Goal: Information Seeking & Learning: Find specific fact

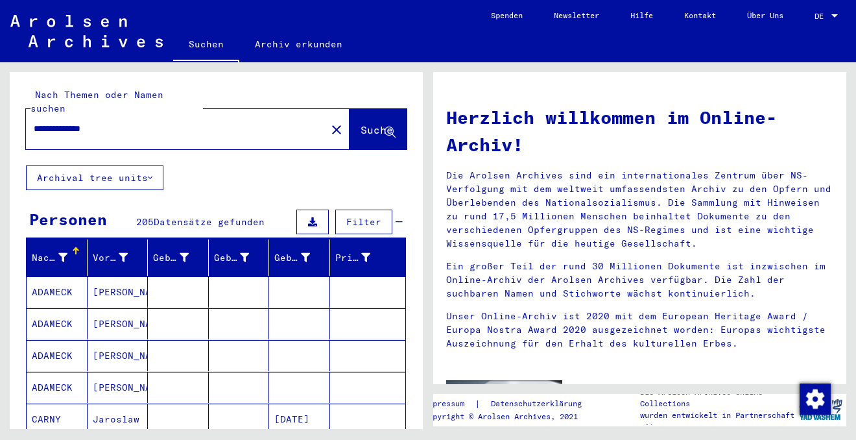
click at [826, 12] on span "DE" at bounding box center [822, 16] width 14 height 9
click at [802, 18] on span "English" at bounding box center [812, 23] width 53 height 23
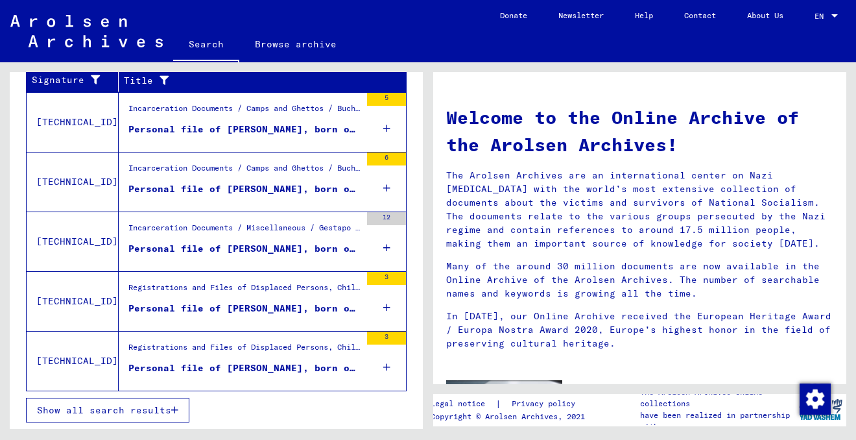
scroll to position [133, 0]
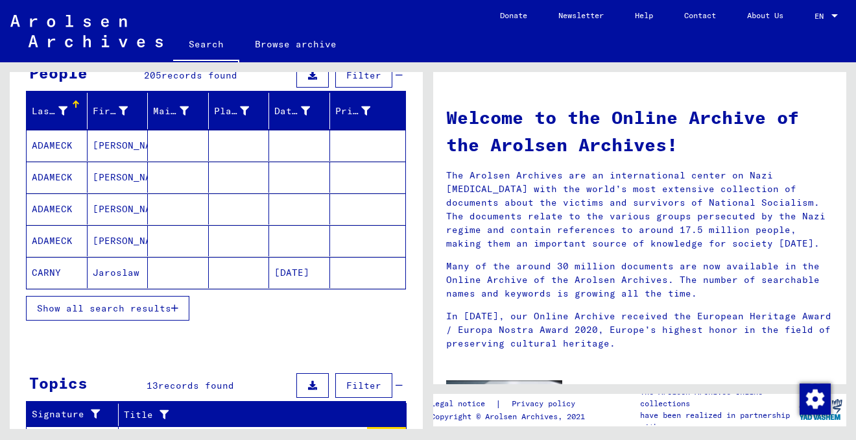
click at [139, 315] on button "Show all search results" at bounding box center [107, 308] width 163 height 25
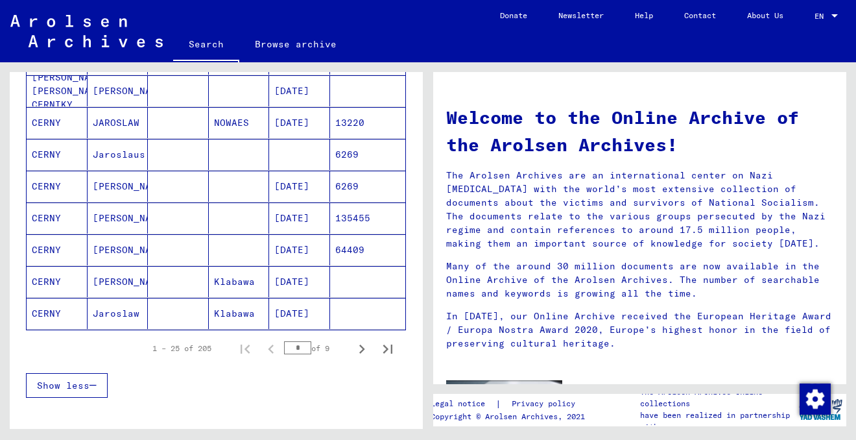
scroll to position [726, 0]
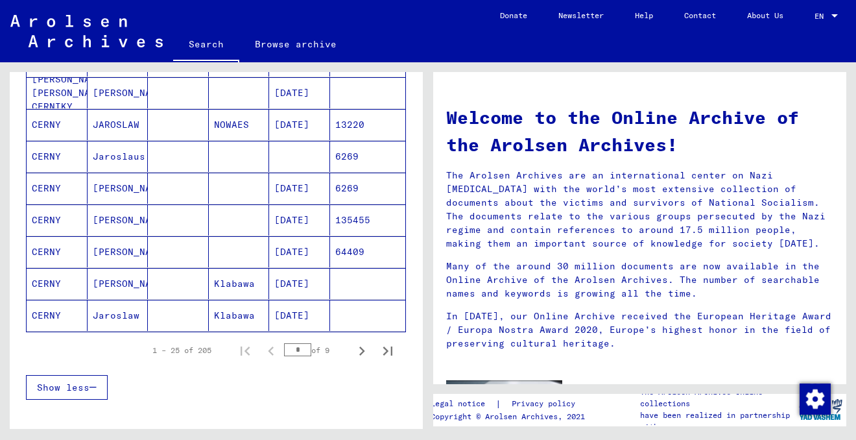
click at [263, 344] on div "1 – 25 of 205 * of 9" at bounding box center [269, 350] width 264 height 26
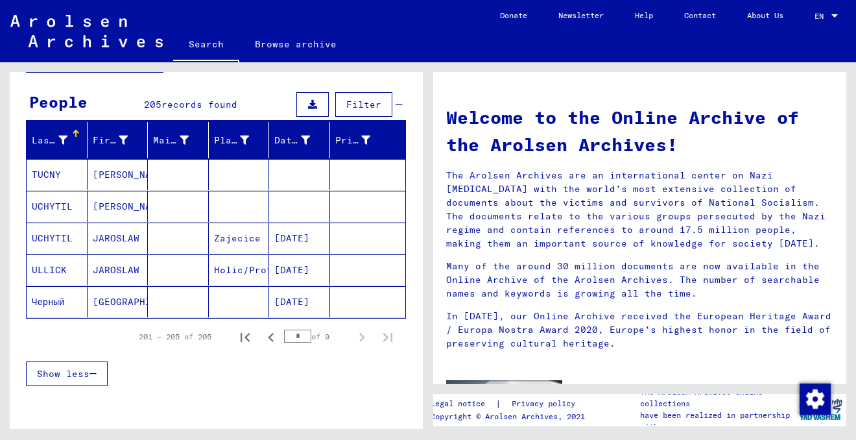
scroll to position [92, 0]
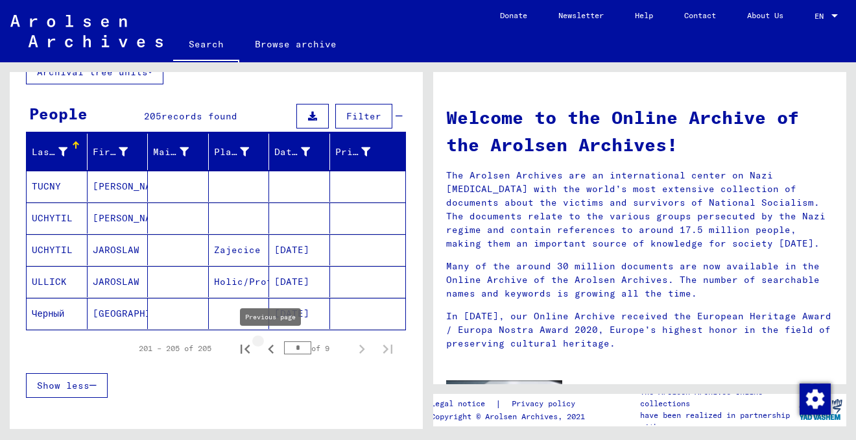
click at [271, 348] on icon "Previous page" at bounding box center [271, 349] width 18 height 18
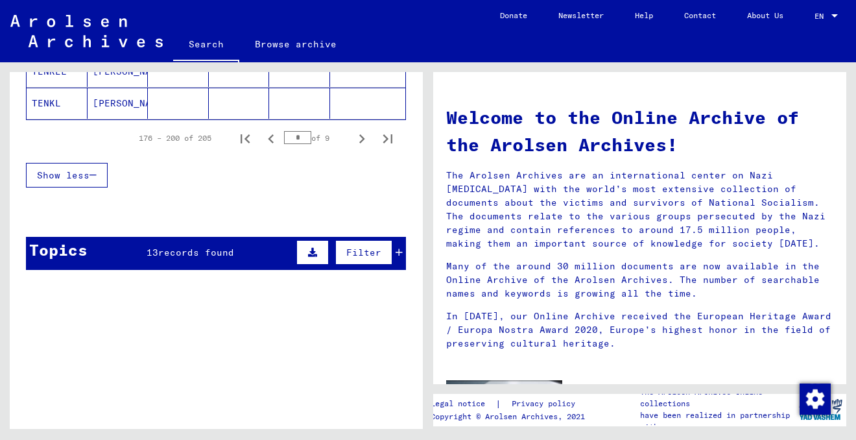
scroll to position [920, 0]
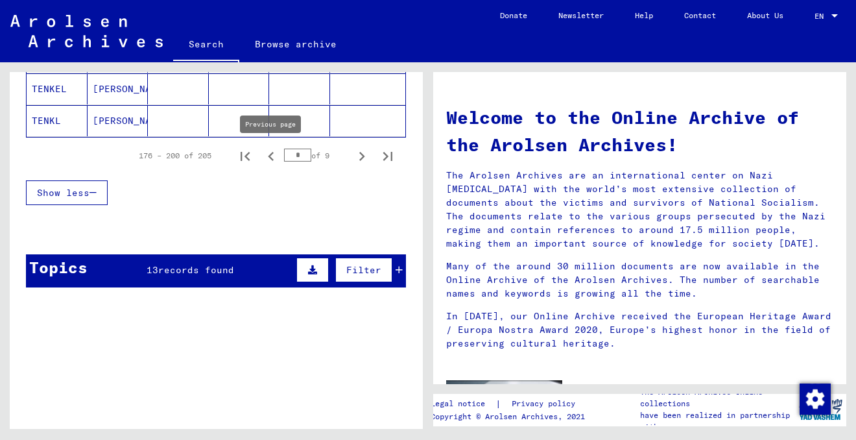
click at [272, 157] on icon "Previous page" at bounding box center [271, 156] width 18 height 18
type input "*"
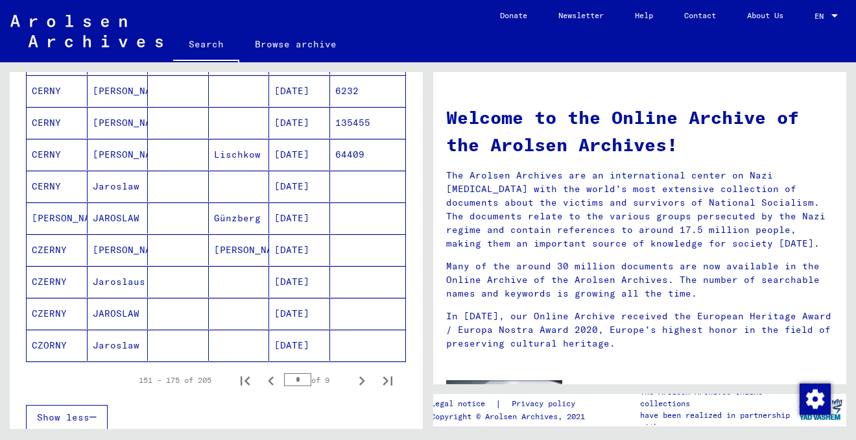
scroll to position [737, 0]
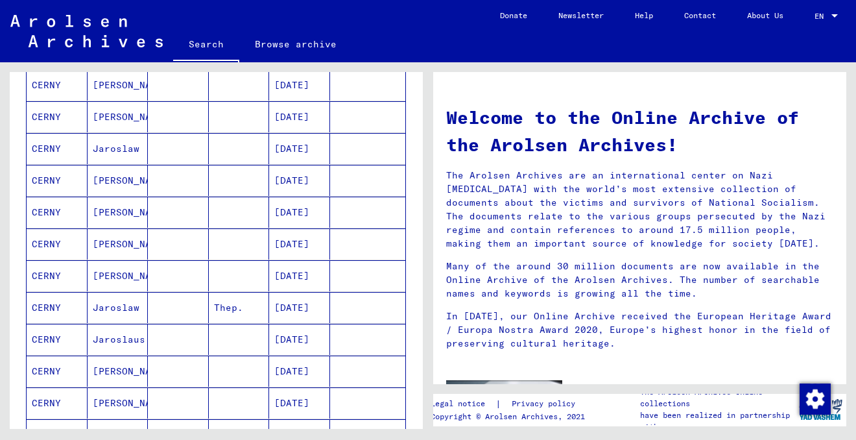
click at [256, 185] on mat-cell at bounding box center [239, 180] width 61 height 31
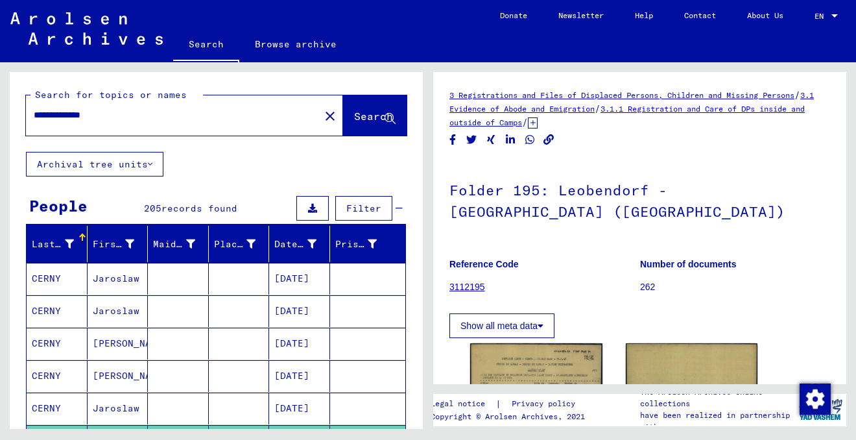
click at [59, 115] on input "**********" at bounding box center [173, 115] width 278 height 14
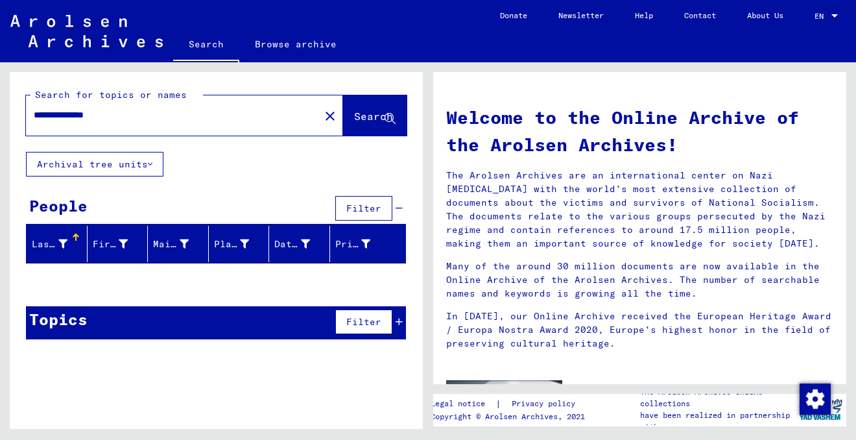
drag, startPoint x: 73, startPoint y: 114, endPoint x: 51, endPoint y: 114, distance: 22.1
click at [51, 114] on input "**********" at bounding box center [169, 115] width 270 height 14
click at [101, 112] on input "**********" at bounding box center [169, 115] width 270 height 14
click at [357, 120] on span "Search" at bounding box center [373, 116] width 39 height 13
drag, startPoint x: 73, startPoint y: 114, endPoint x: -10, endPoint y: 114, distance: 82.4
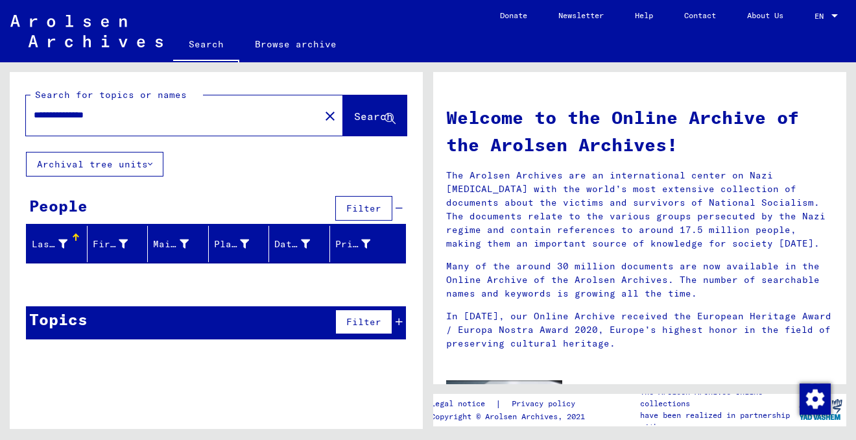
click at [0, 114] on html "**********" at bounding box center [428, 220] width 856 height 440
click at [367, 110] on button "Search" at bounding box center [375, 115] width 64 height 40
drag, startPoint x: 78, startPoint y: 115, endPoint x: -55, endPoint y: 116, distance: 133.6
click at [0, 116] on html "Search Browse archive Donate Newsletter Help Contact About Us Search Browse arc…" at bounding box center [428, 220] width 856 height 440
click at [354, 114] on span "Search" at bounding box center [373, 116] width 39 height 13
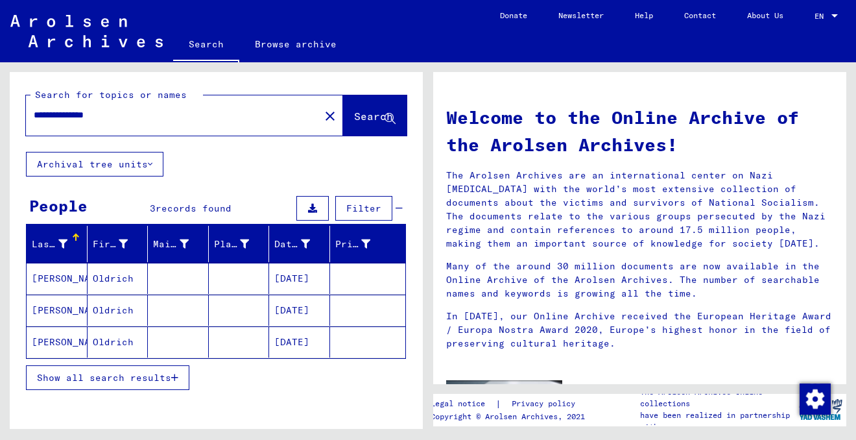
click at [115, 278] on mat-cell "Oldrich" at bounding box center [118, 278] width 61 height 31
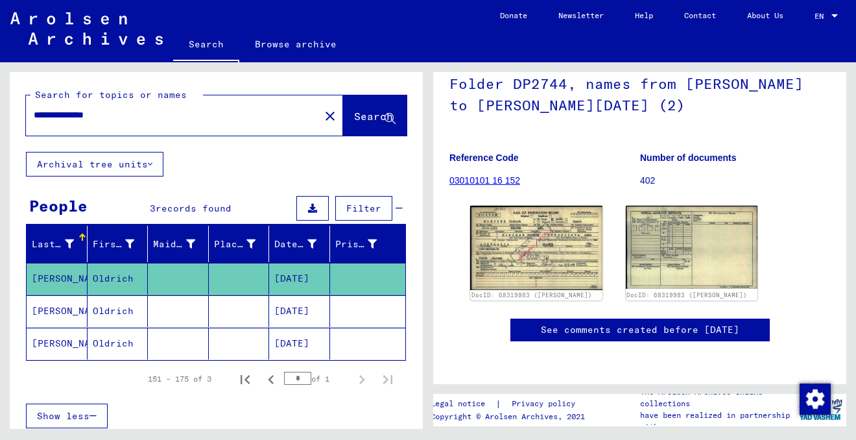
scroll to position [173, 0]
click at [537, 204] on img at bounding box center [536, 248] width 139 height 88
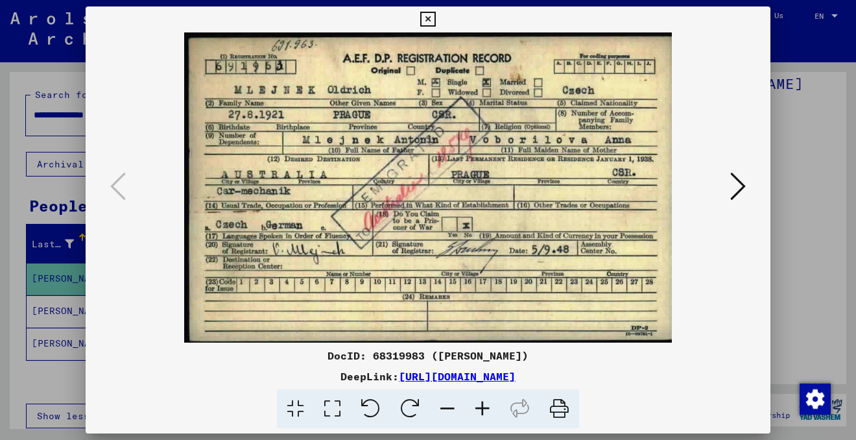
click at [743, 187] on icon at bounding box center [738, 186] width 16 height 31
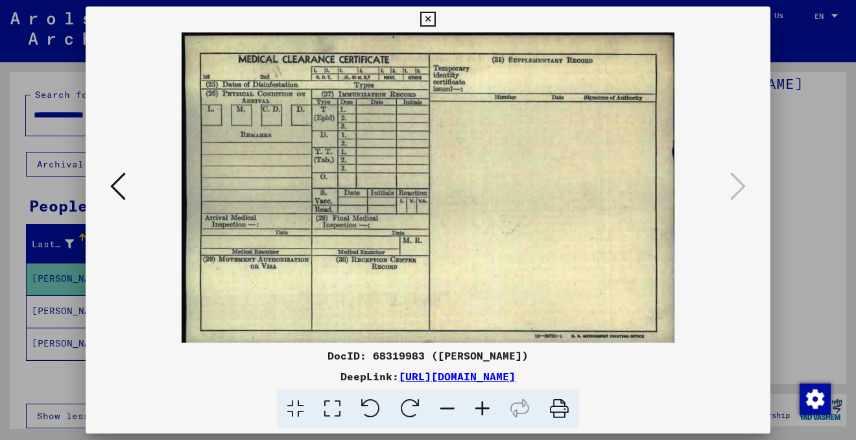
click at [112, 186] on icon at bounding box center [118, 186] width 16 height 31
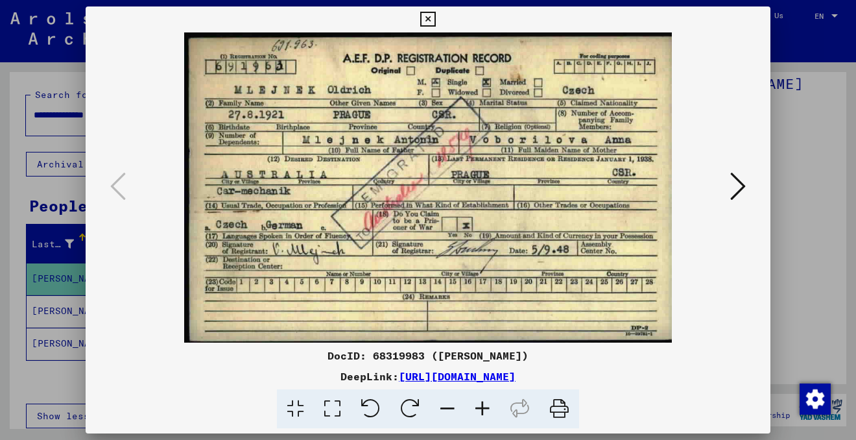
click at [560, 405] on icon at bounding box center [560, 409] width 40 height 40
click at [423, 17] on icon at bounding box center [427, 20] width 15 height 16
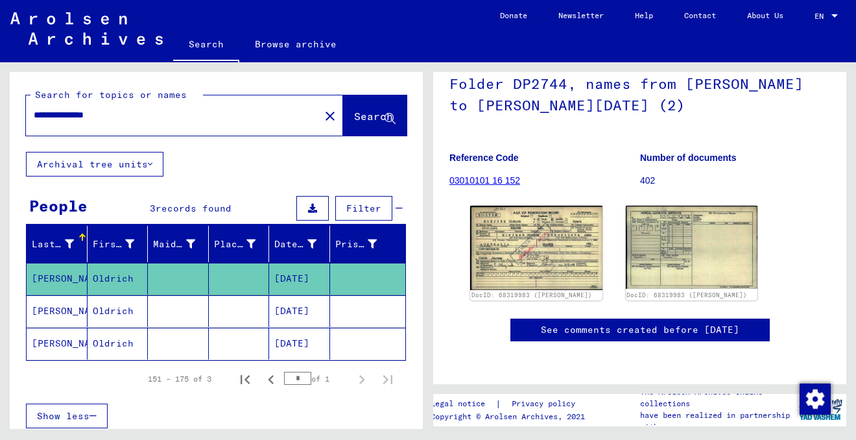
click at [107, 313] on mat-cell "Oldrich" at bounding box center [118, 311] width 61 height 32
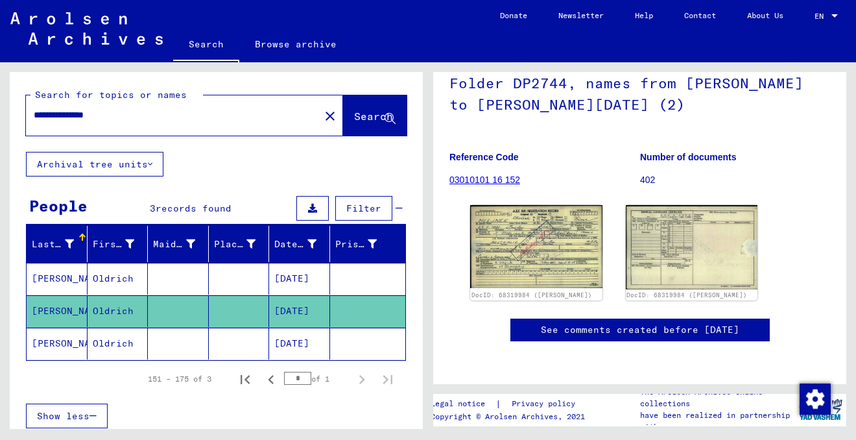
scroll to position [178, 0]
click at [529, 203] on img at bounding box center [536, 246] width 139 height 87
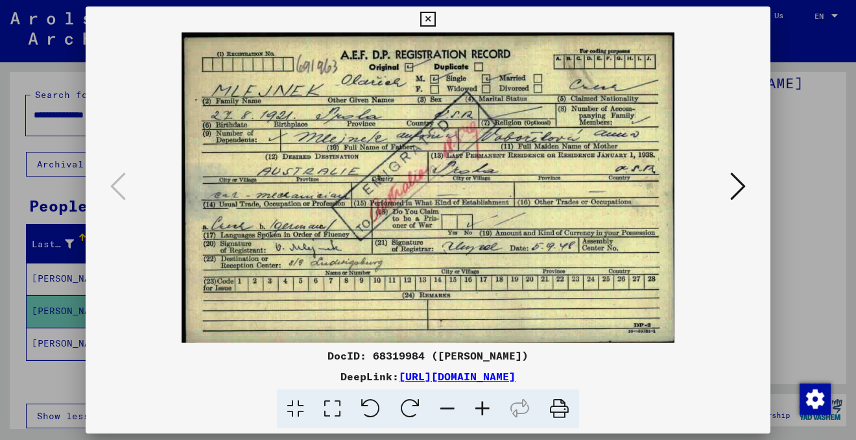
click at [425, 17] on icon at bounding box center [427, 20] width 15 height 16
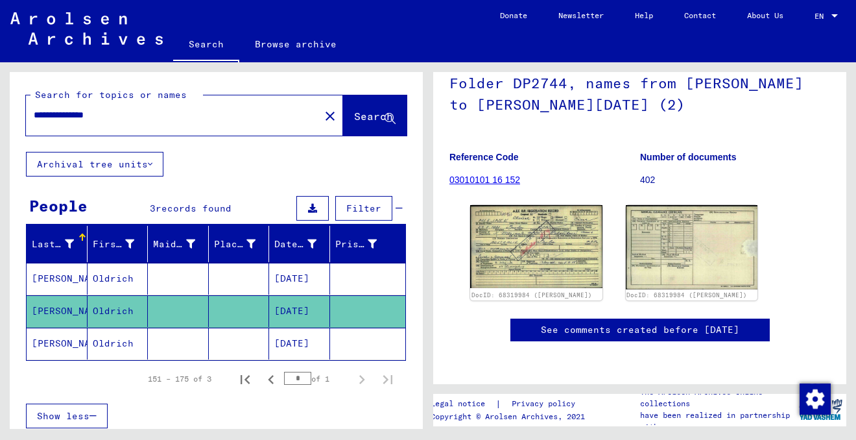
click at [189, 272] on mat-cell at bounding box center [178, 279] width 61 height 32
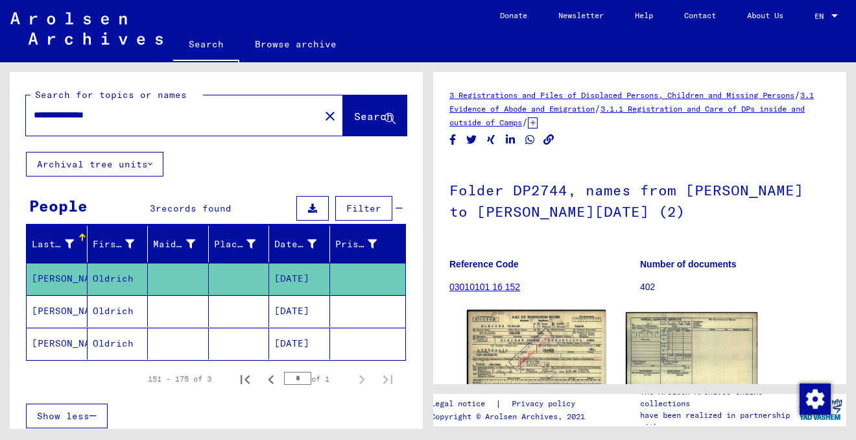
click at [518, 337] on img at bounding box center [536, 354] width 139 height 88
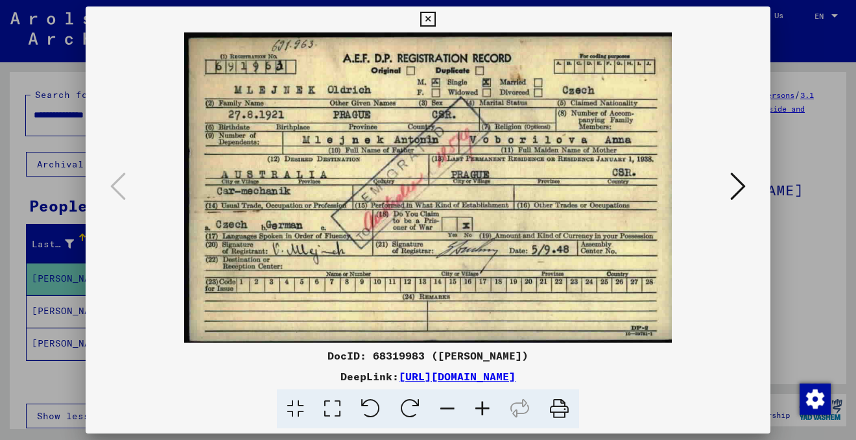
click at [430, 16] on icon at bounding box center [427, 20] width 15 height 16
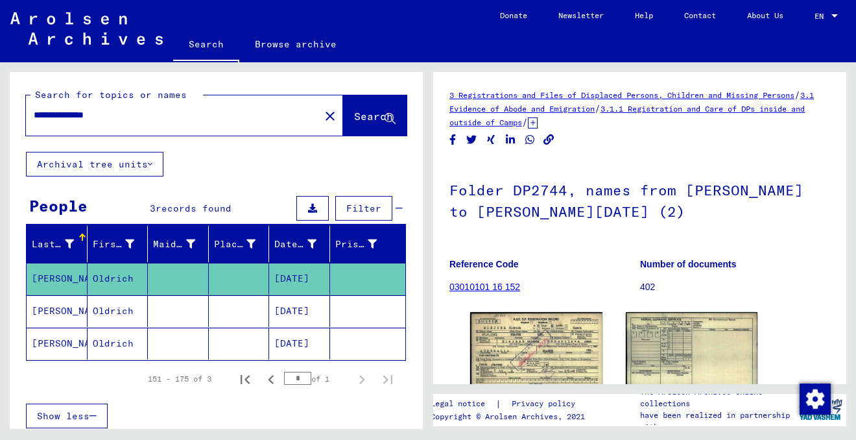
click at [119, 309] on mat-cell "Oldrich" at bounding box center [118, 311] width 61 height 32
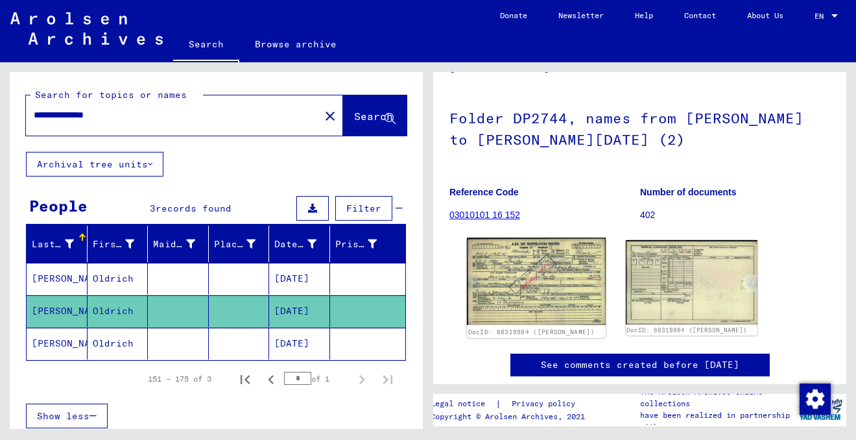
scroll to position [73, 0]
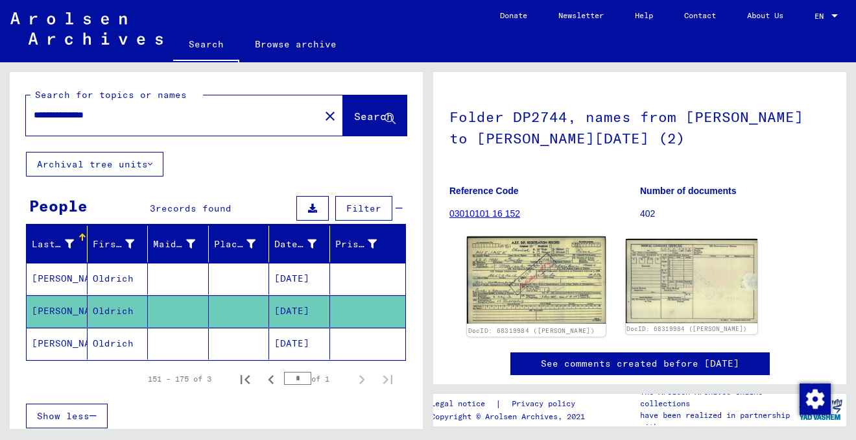
click at [540, 287] on img at bounding box center [536, 280] width 139 height 87
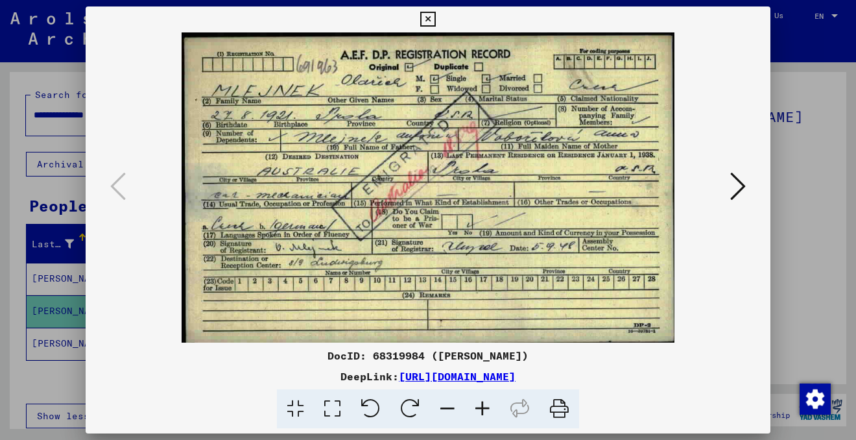
click at [737, 191] on icon at bounding box center [738, 186] width 16 height 31
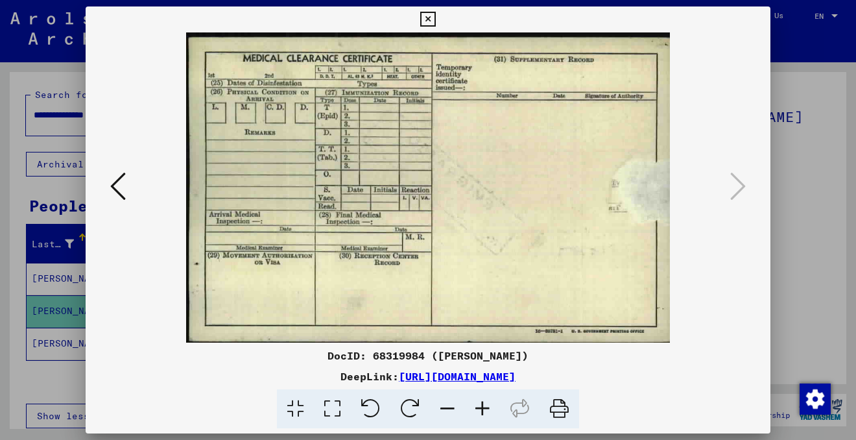
click at [111, 179] on icon at bounding box center [118, 186] width 16 height 31
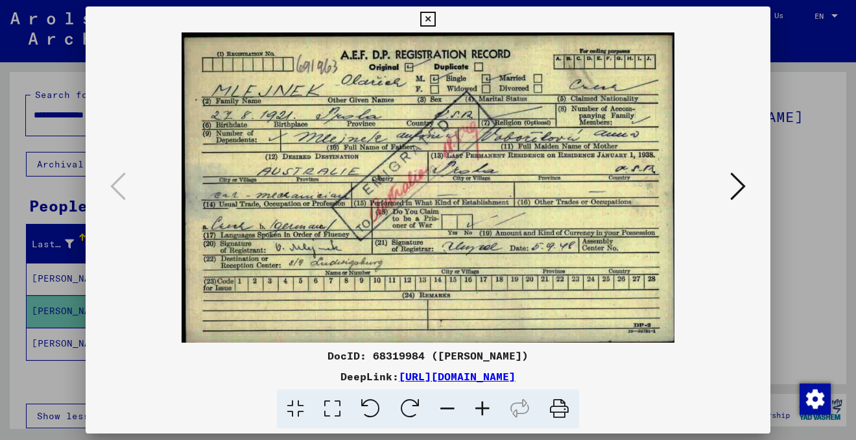
click at [431, 19] on icon at bounding box center [427, 20] width 15 height 16
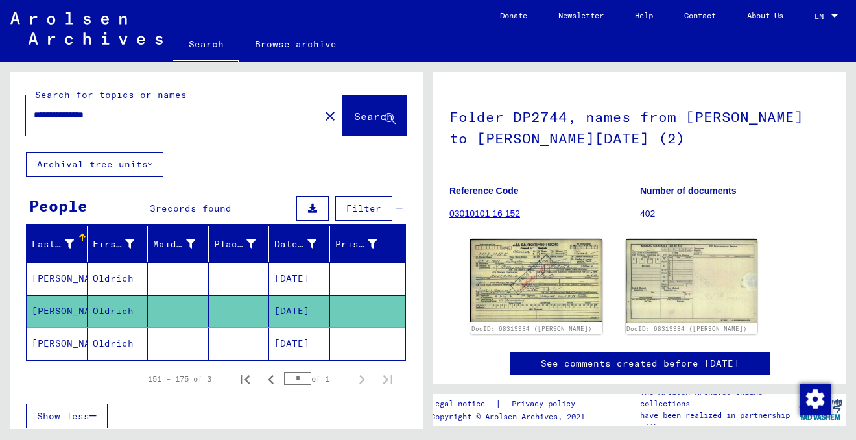
click at [295, 279] on mat-cell "[DATE]" at bounding box center [299, 279] width 61 height 32
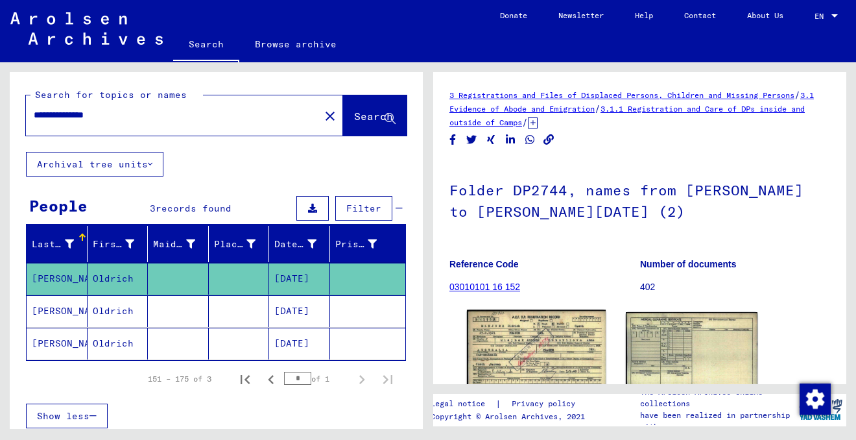
click at [545, 355] on img at bounding box center [536, 354] width 139 height 88
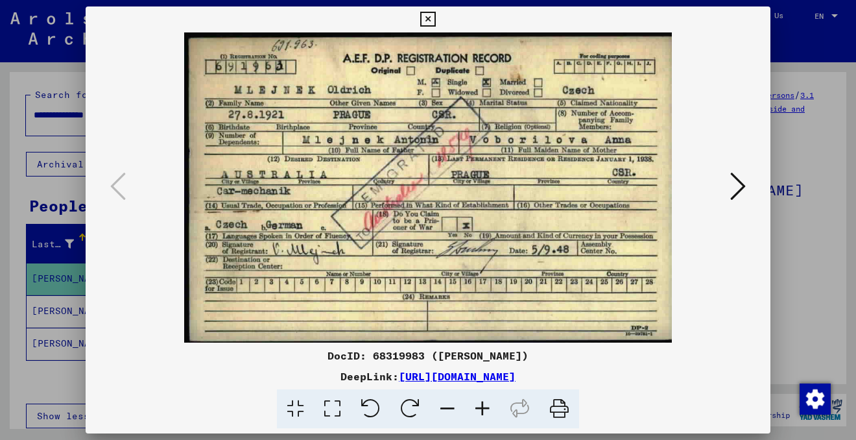
click at [427, 18] on icon at bounding box center [427, 20] width 15 height 16
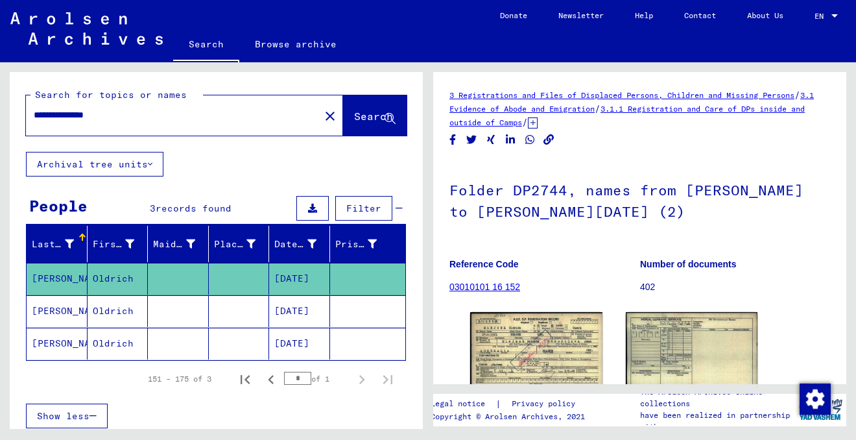
click at [123, 348] on mat-cell "Oldrich" at bounding box center [118, 344] width 61 height 32
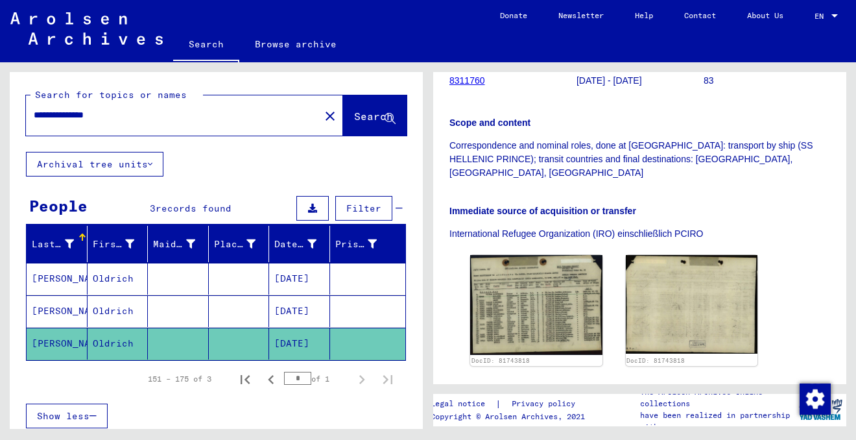
scroll to position [258, 0]
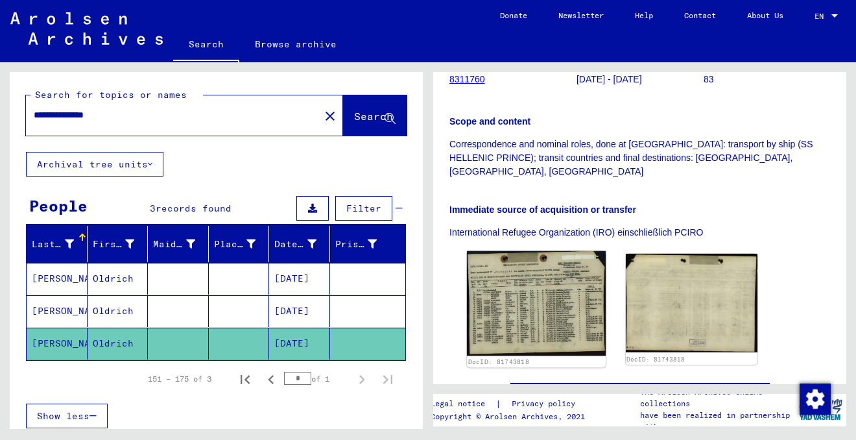
click at [539, 281] on img at bounding box center [536, 303] width 139 height 105
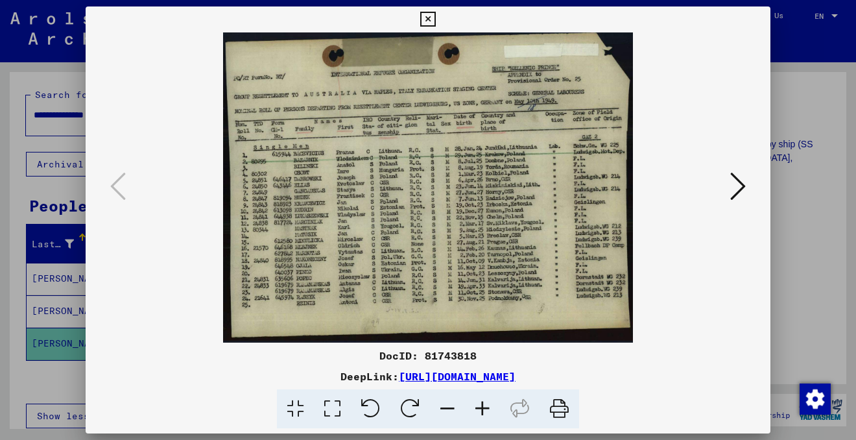
click at [482, 408] on icon at bounding box center [482, 409] width 35 height 40
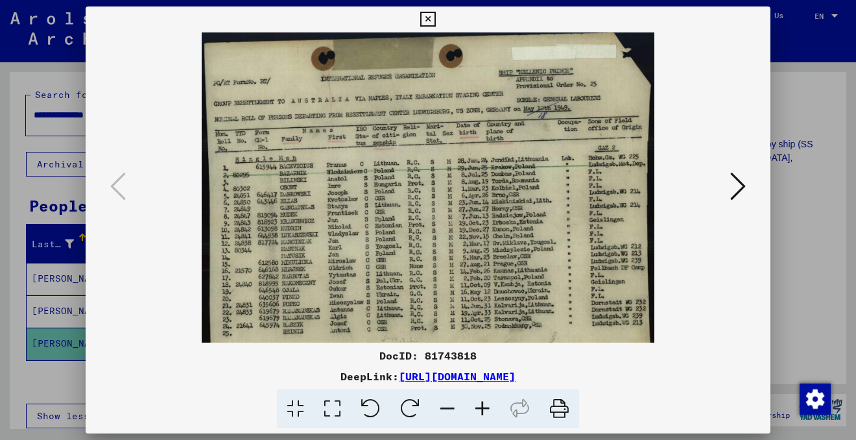
click at [482, 408] on icon at bounding box center [482, 409] width 35 height 40
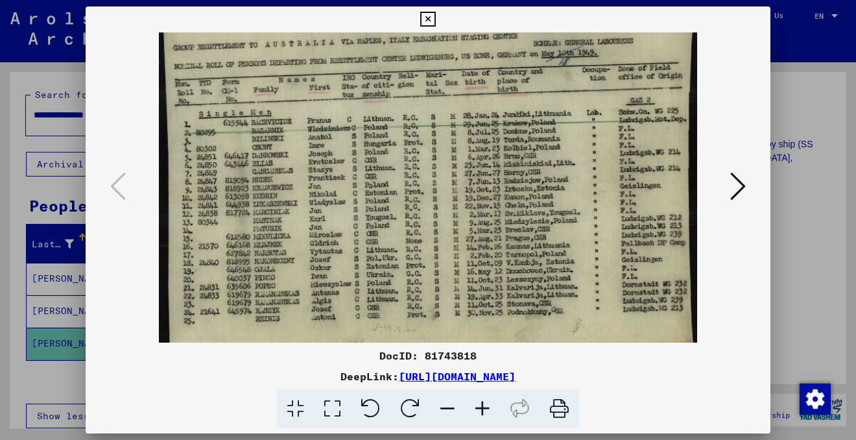
scroll to position [84, 0]
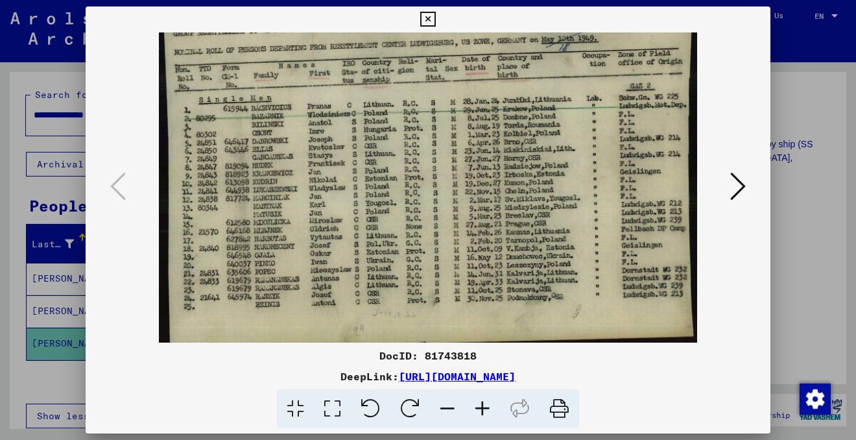
drag, startPoint x: 434, startPoint y: 294, endPoint x: 436, endPoint y: 213, distance: 81.8
click at [436, 211] on img at bounding box center [428, 152] width 538 height 407
drag, startPoint x: 547, startPoint y: 232, endPoint x: 484, endPoint y: 232, distance: 62.3
click at [484, 232] on img at bounding box center [428, 152] width 538 height 407
drag, startPoint x: 541, startPoint y: 226, endPoint x: 508, endPoint y: 226, distance: 33.1
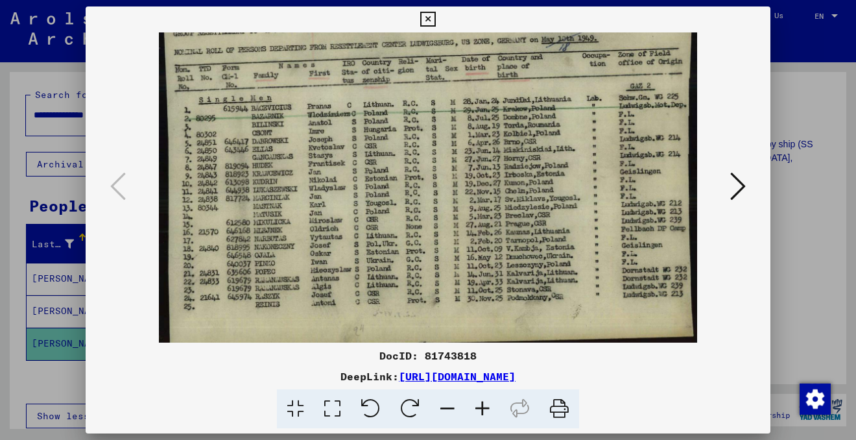
click at [508, 226] on img at bounding box center [428, 152] width 538 height 407
click at [454, 409] on icon at bounding box center [447, 409] width 35 height 40
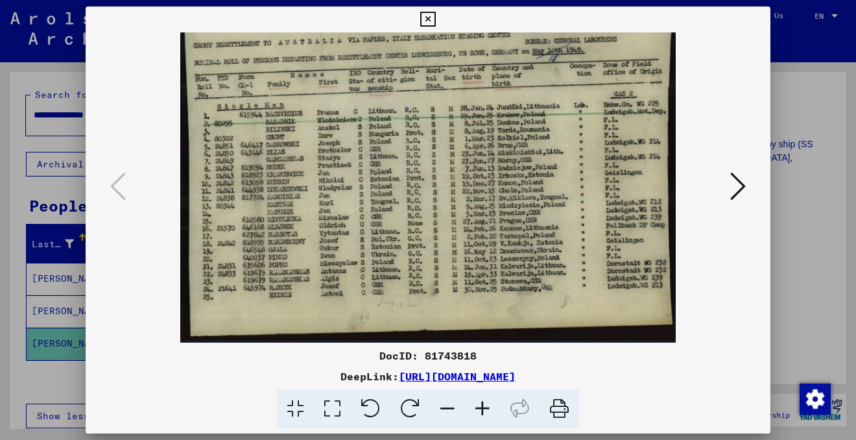
click at [454, 409] on icon at bounding box center [447, 409] width 35 height 40
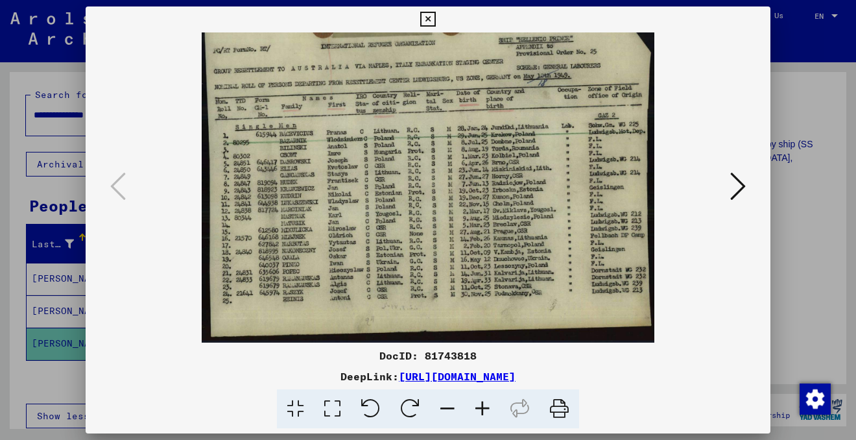
scroll to position [32, 0]
click at [454, 409] on icon at bounding box center [447, 409] width 35 height 40
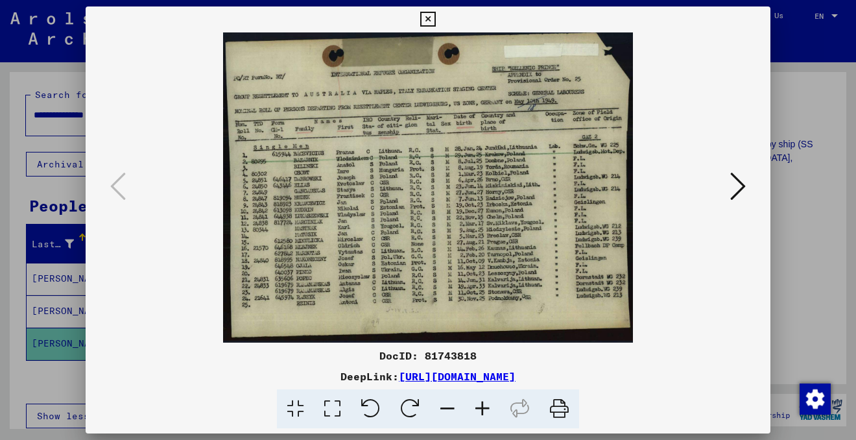
click at [741, 185] on icon at bounding box center [738, 186] width 16 height 31
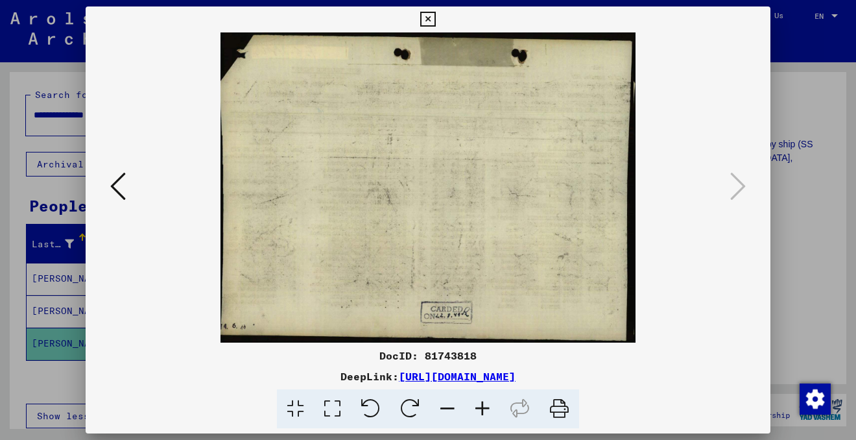
click at [117, 189] on icon at bounding box center [118, 186] width 16 height 31
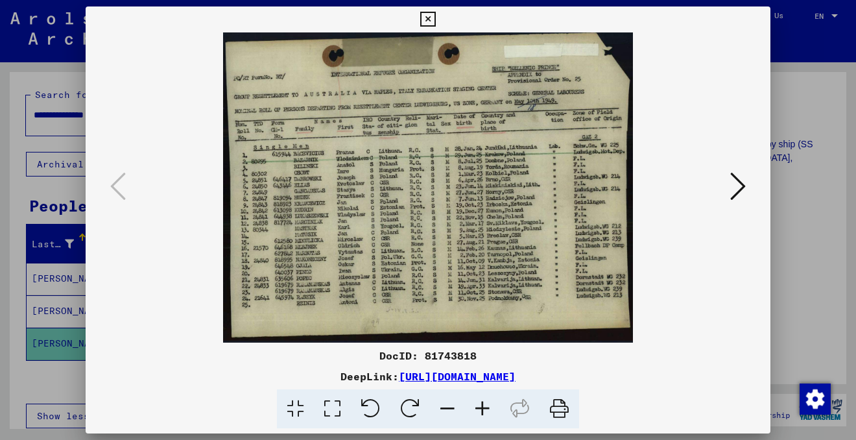
click at [558, 406] on icon at bounding box center [560, 409] width 40 height 40
click at [429, 19] on icon at bounding box center [427, 20] width 15 height 16
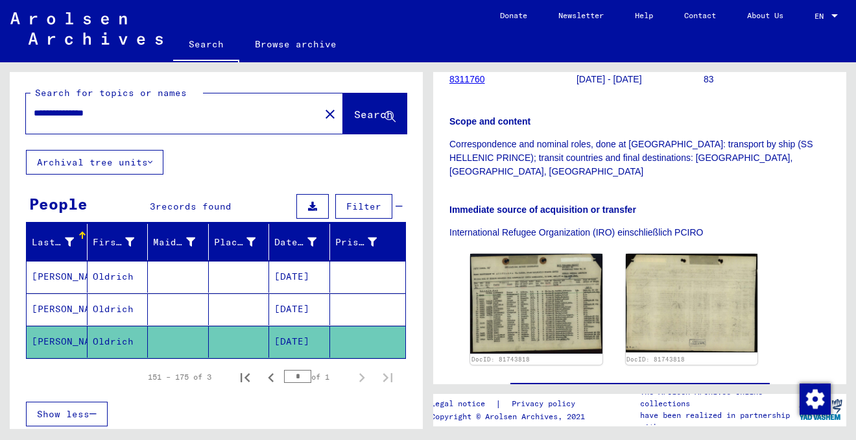
scroll to position [0, 0]
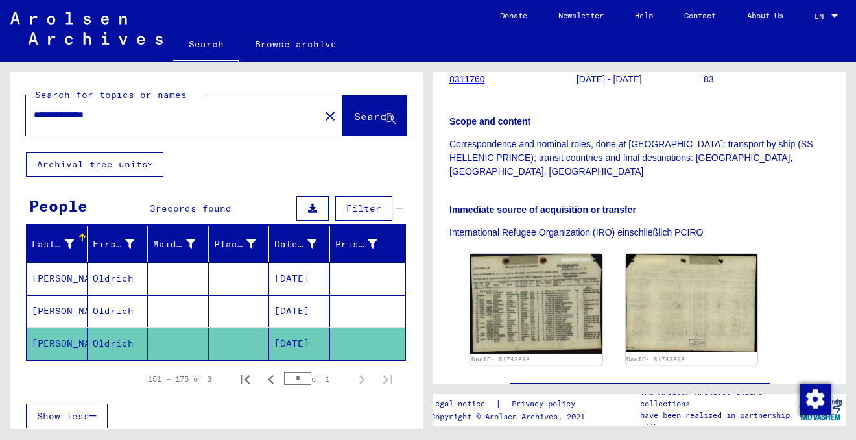
drag, startPoint x: 128, startPoint y: 112, endPoint x: -43, endPoint y: 123, distance: 171.6
click at [0, 123] on html "**********" at bounding box center [428, 220] width 856 height 440
type input "*"
click at [354, 117] on span "Search" at bounding box center [373, 116] width 39 height 13
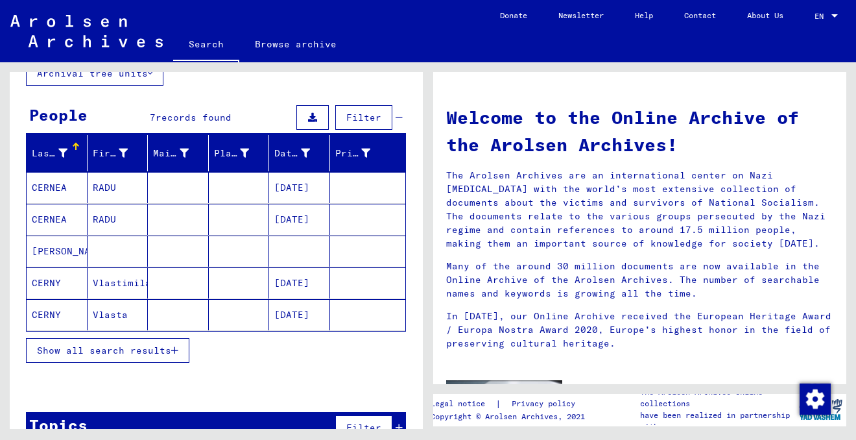
scroll to position [93, 0]
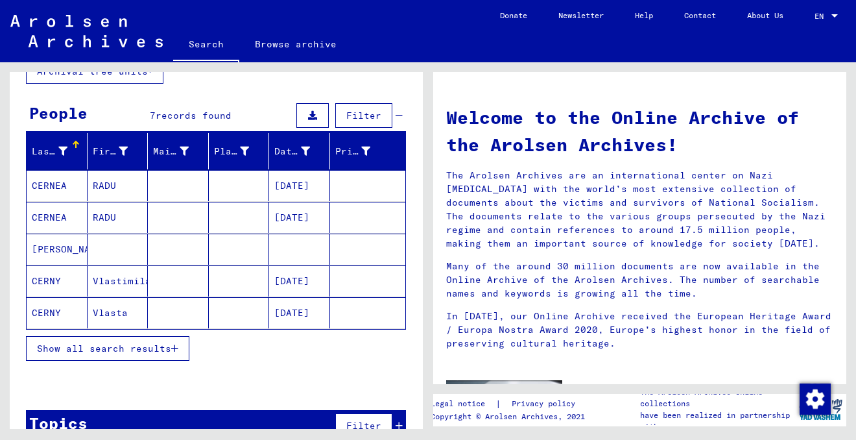
click at [110, 313] on mat-cell "Vlasta" at bounding box center [118, 312] width 61 height 31
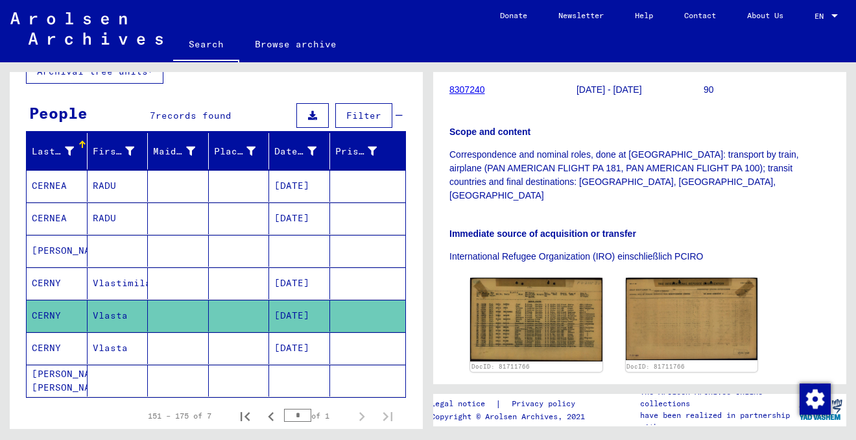
scroll to position [291, 0]
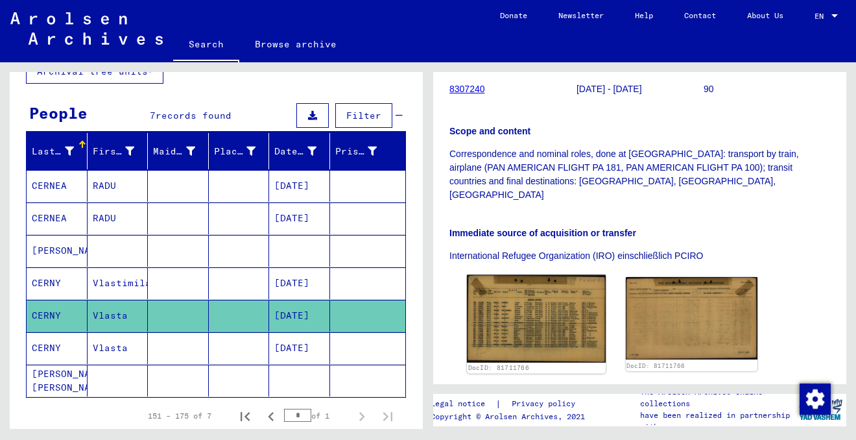
click at [534, 275] on img at bounding box center [536, 319] width 139 height 88
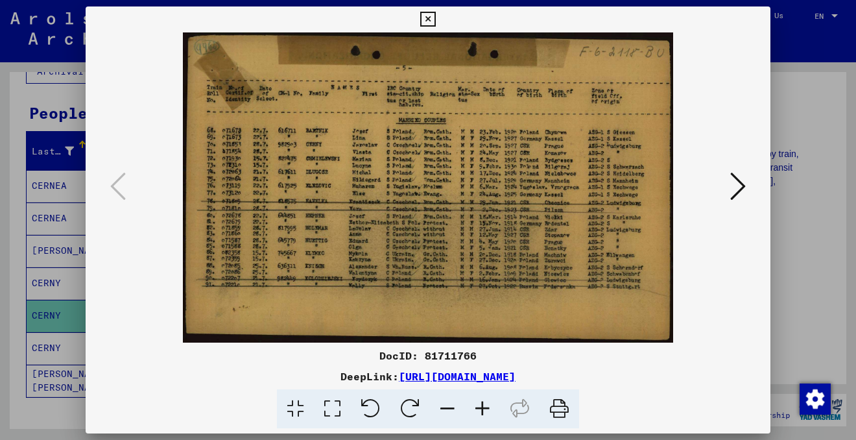
click at [429, 18] on icon at bounding box center [427, 20] width 15 height 16
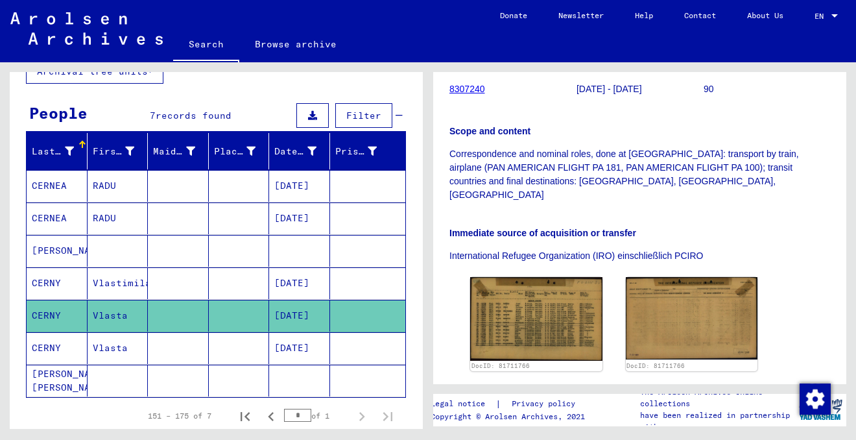
click at [115, 348] on mat-cell "Vlasta" at bounding box center [118, 348] width 61 height 32
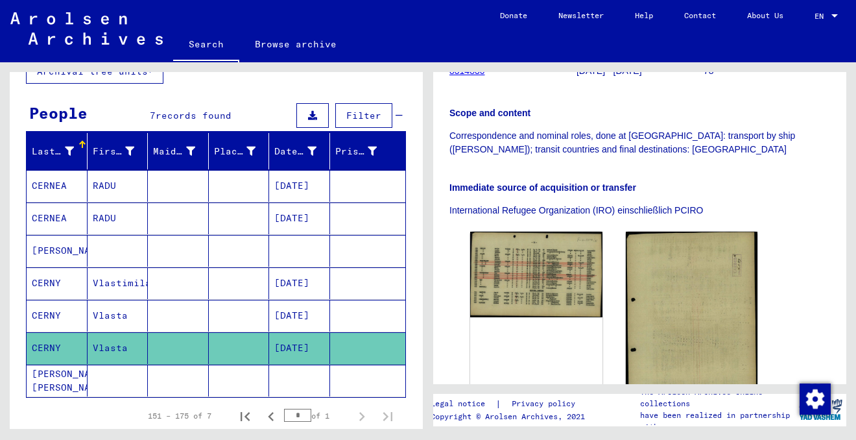
scroll to position [254, 0]
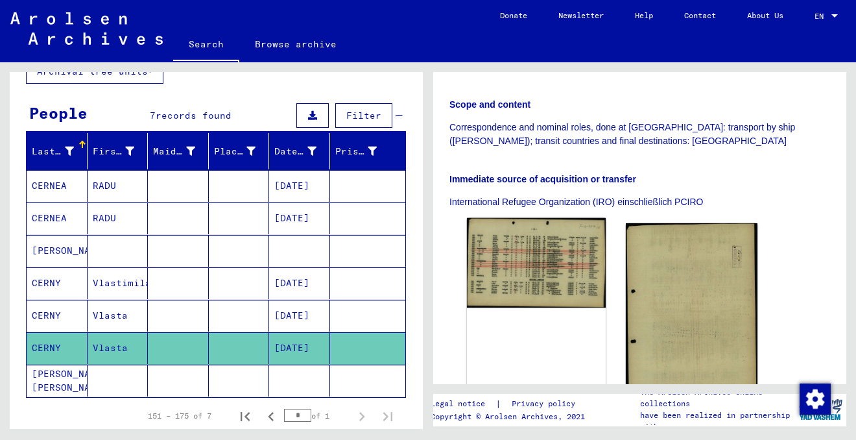
click at [537, 264] on img at bounding box center [536, 263] width 139 height 90
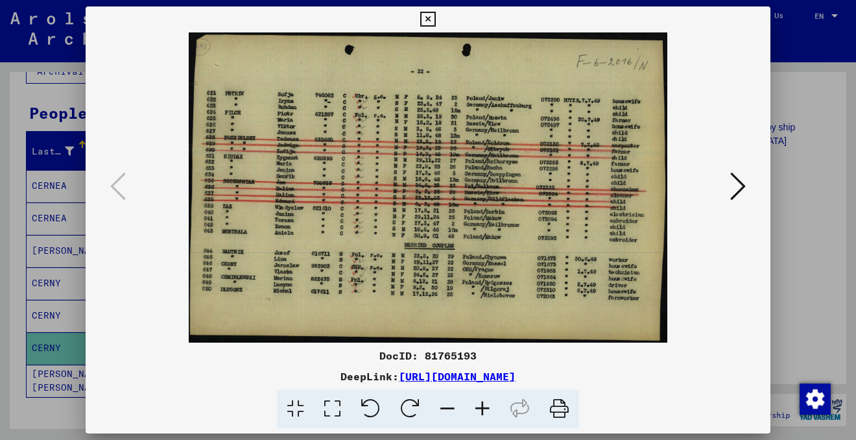
click at [736, 193] on icon at bounding box center [738, 186] width 16 height 31
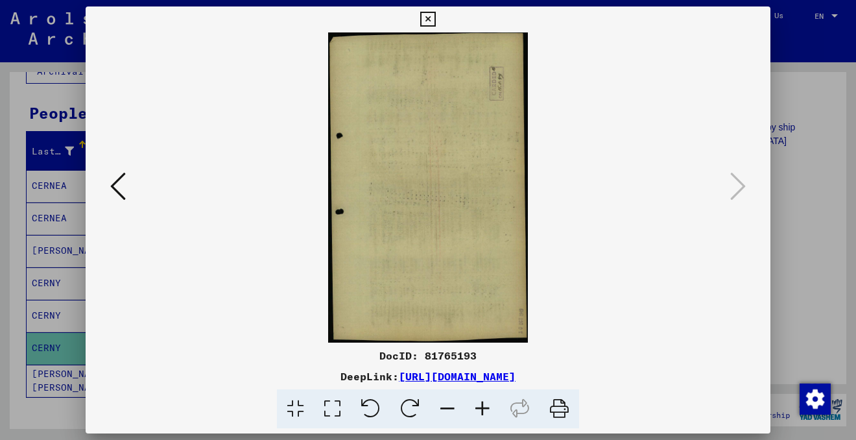
click at [430, 19] on icon at bounding box center [427, 20] width 15 height 16
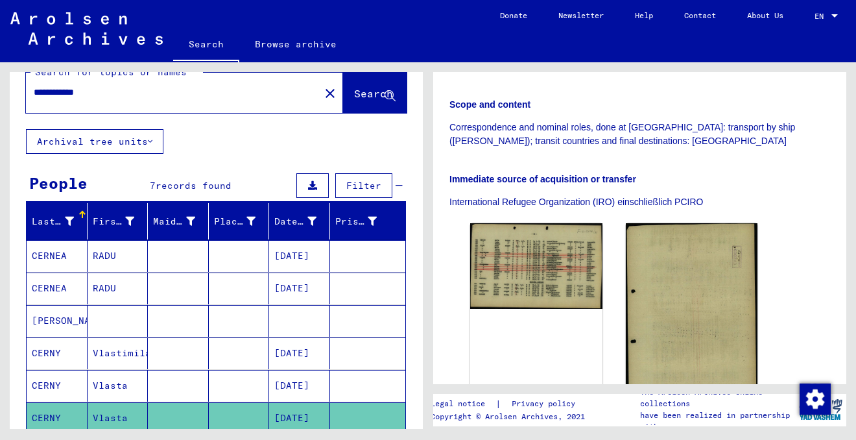
scroll to position [0, 0]
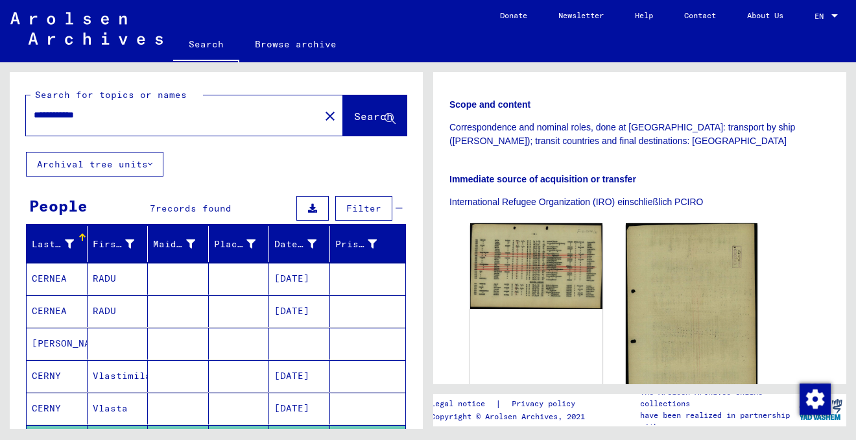
click at [101, 114] on input "**********" at bounding box center [173, 115] width 278 height 14
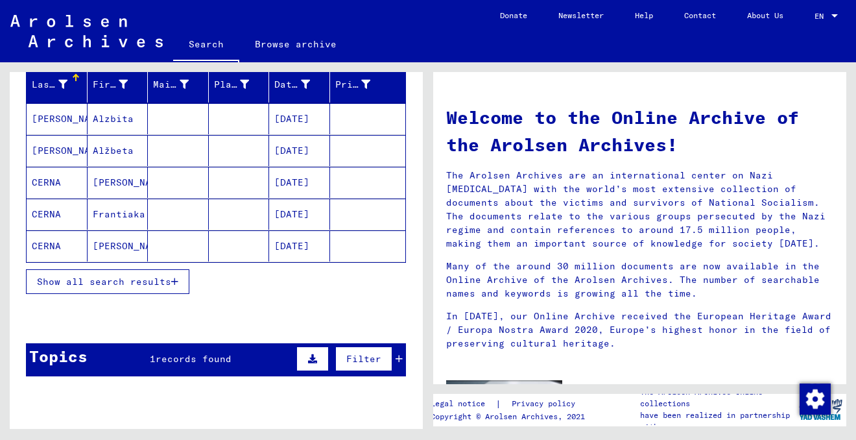
scroll to position [174, 0]
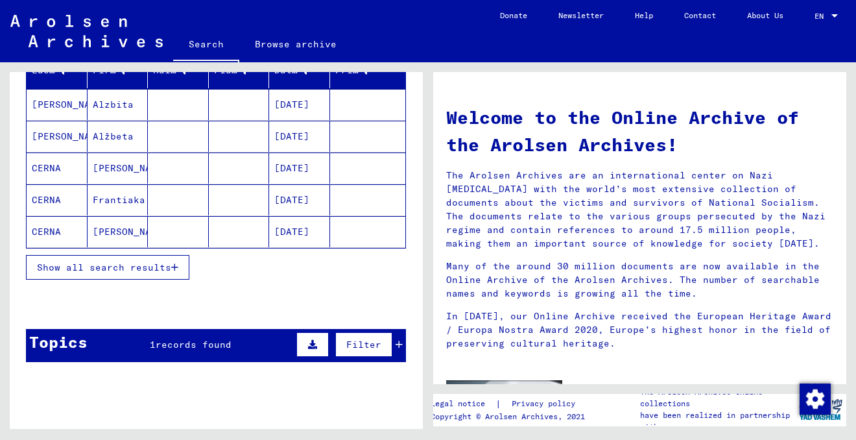
click at [158, 269] on span "Show all search results" at bounding box center [104, 267] width 134 height 12
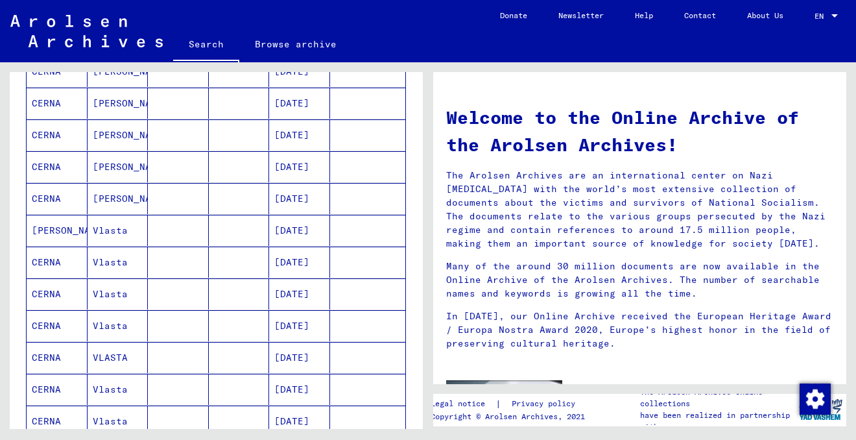
click at [193, 235] on mat-cell at bounding box center [178, 230] width 61 height 31
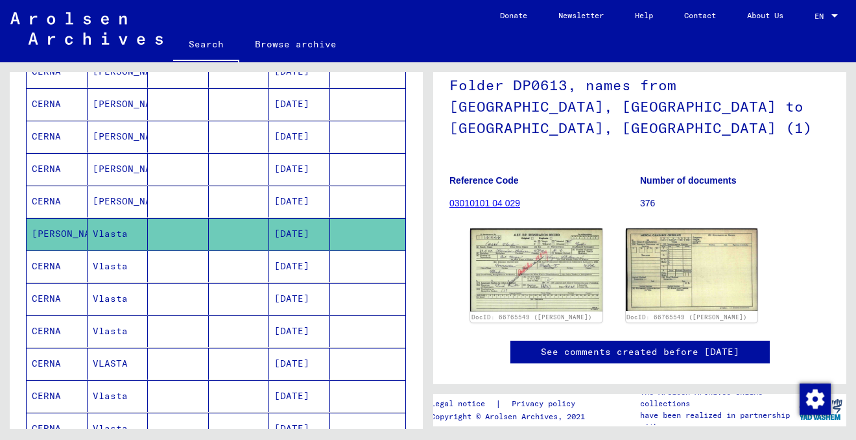
scroll to position [116, 0]
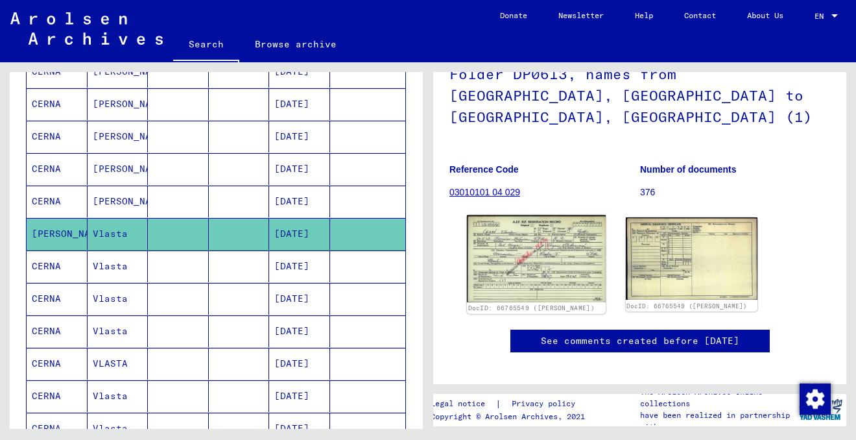
click at [525, 246] on img at bounding box center [536, 258] width 139 height 87
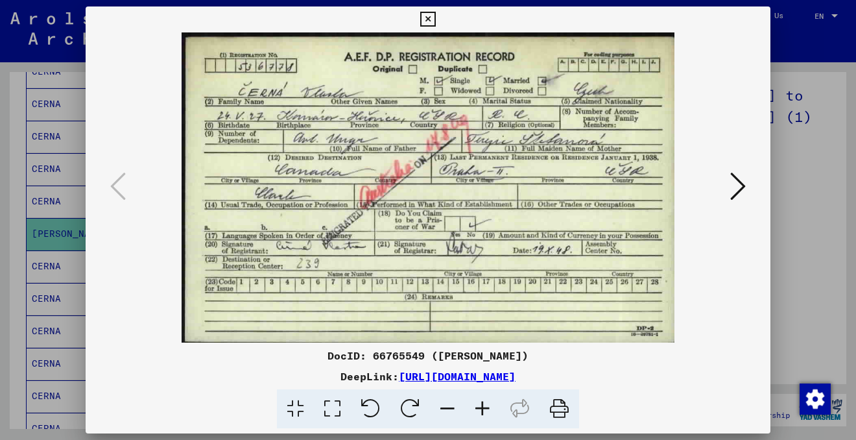
click at [430, 21] on icon at bounding box center [427, 20] width 15 height 16
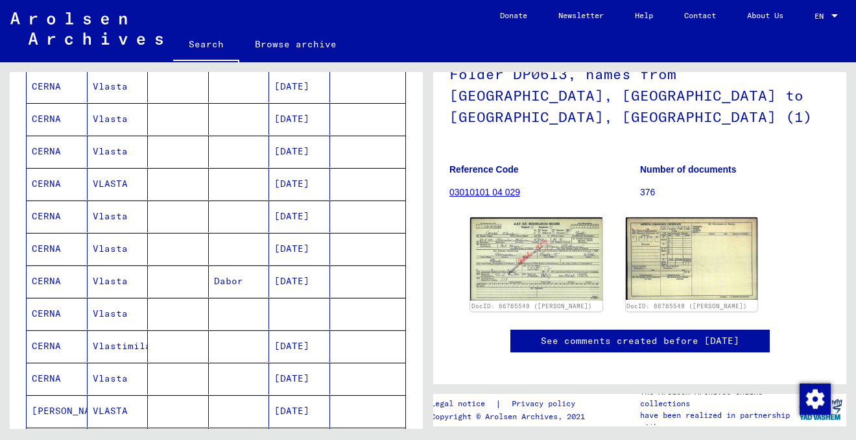
scroll to position [619, 0]
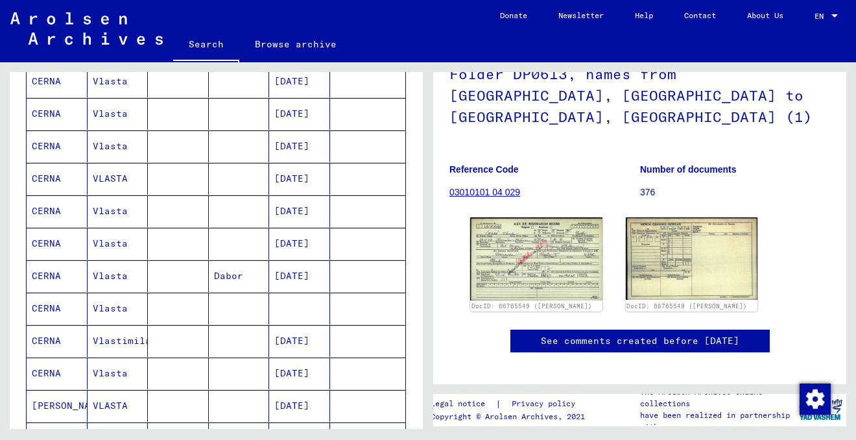
click at [222, 312] on mat-cell at bounding box center [239, 309] width 61 height 32
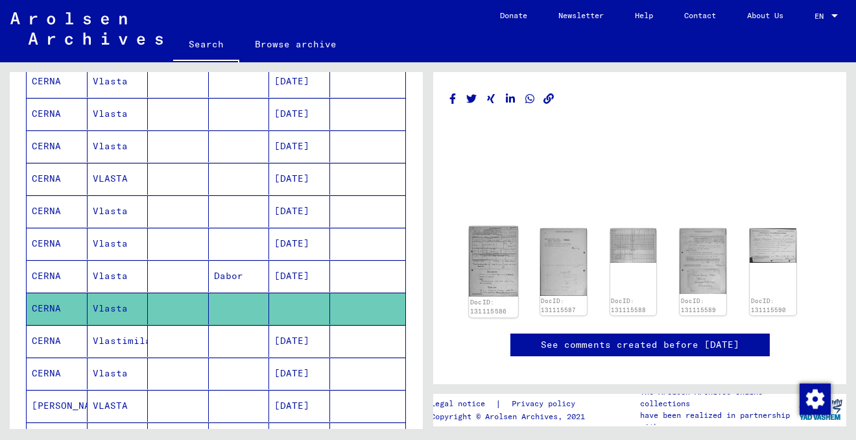
click at [496, 267] on img at bounding box center [493, 261] width 49 height 70
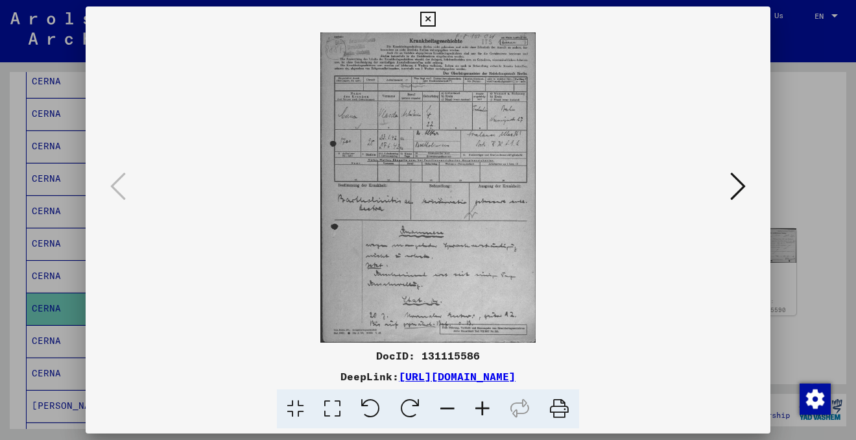
click at [484, 405] on icon at bounding box center [482, 409] width 35 height 40
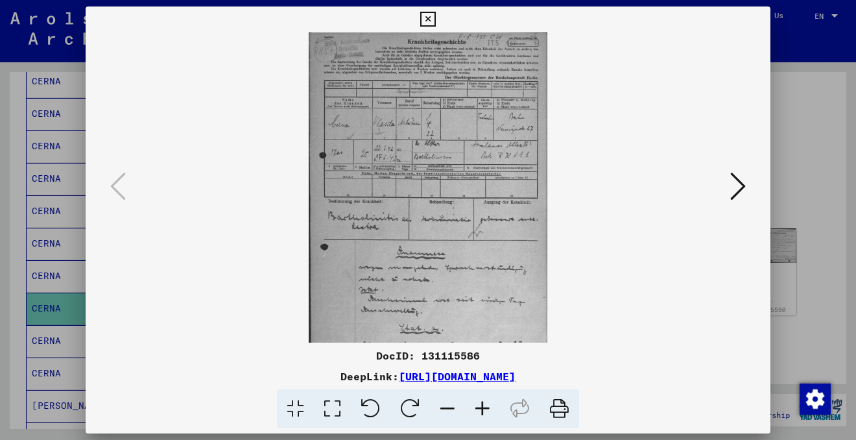
click at [484, 405] on icon at bounding box center [482, 409] width 35 height 40
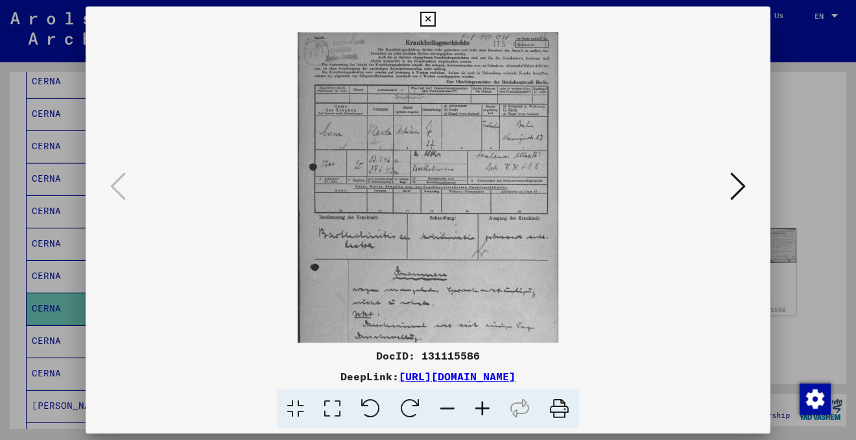
click at [484, 405] on icon at bounding box center [482, 409] width 35 height 40
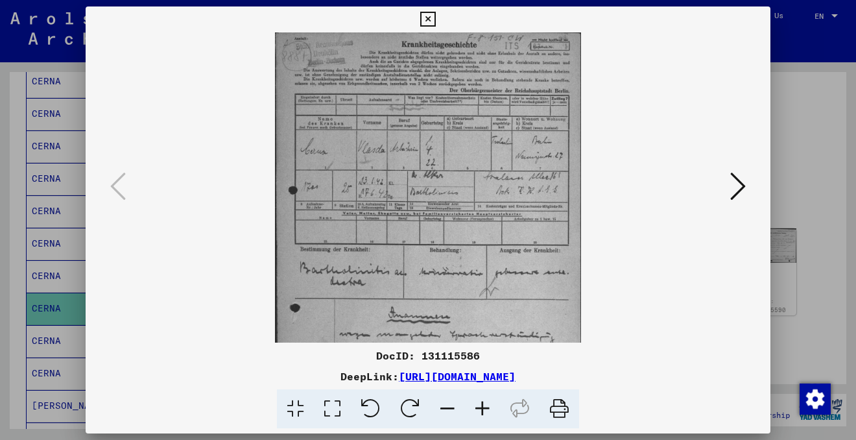
click at [484, 405] on icon at bounding box center [482, 409] width 35 height 40
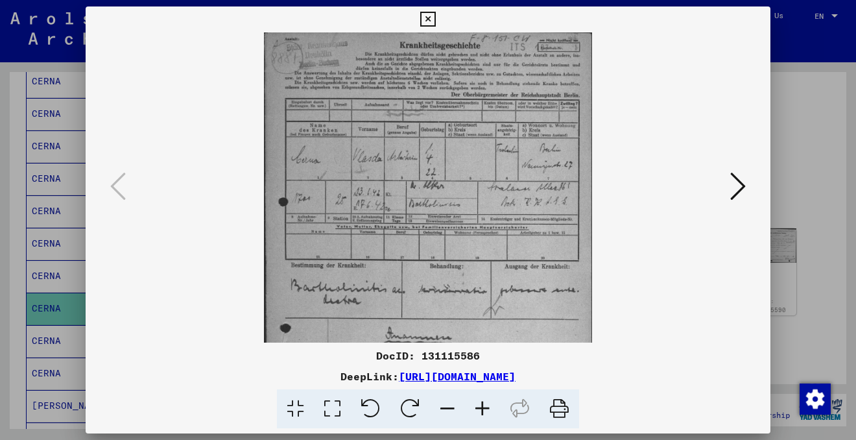
click at [484, 405] on icon at bounding box center [482, 409] width 35 height 40
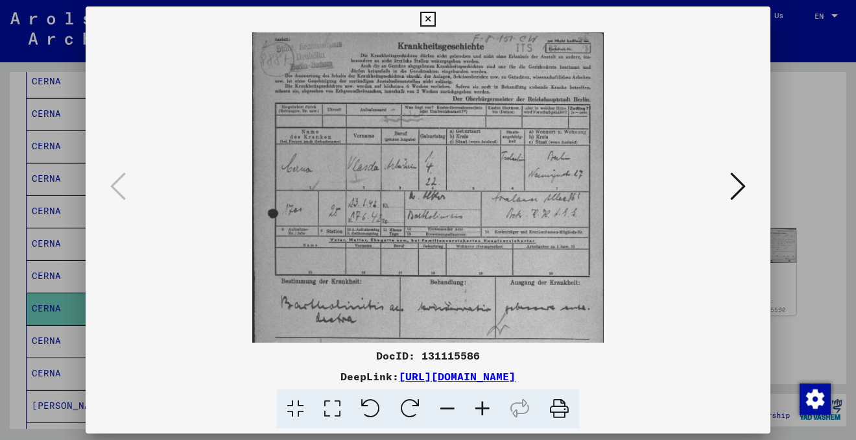
click at [484, 405] on icon at bounding box center [482, 409] width 35 height 40
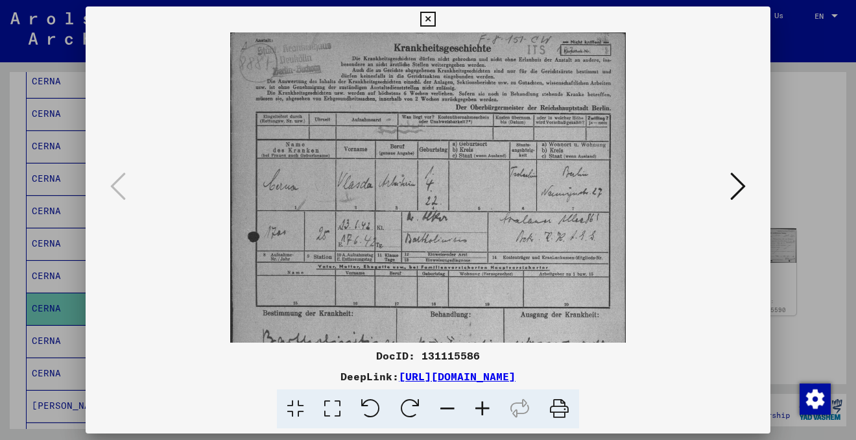
click at [484, 405] on icon at bounding box center [482, 409] width 35 height 40
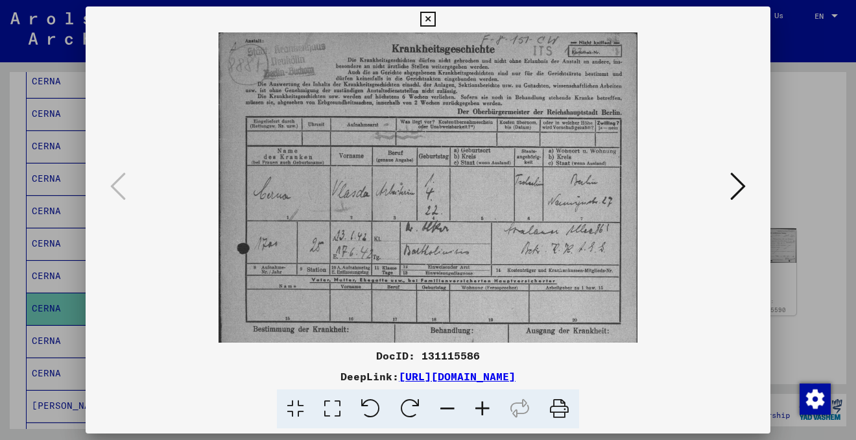
click at [484, 405] on icon at bounding box center [482, 409] width 35 height 40
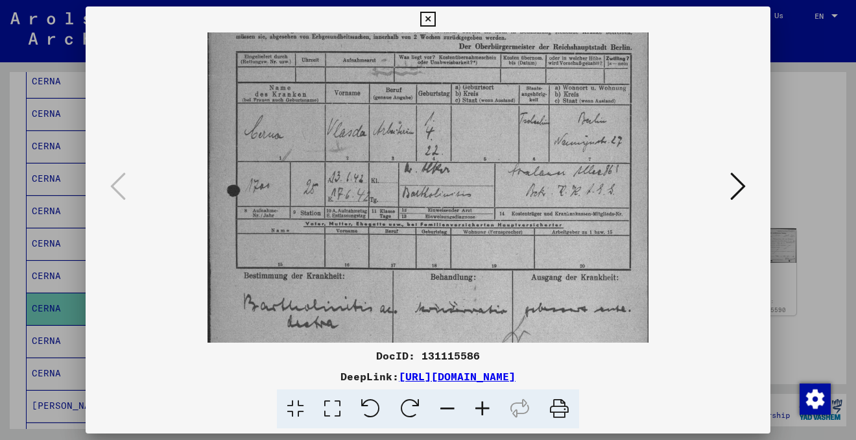
drag, startPoint x: 542, startPoint y: 274, endPoint x: 519, endPoint y: 202, distance: 74.9
click at [519, 202] on img at bounding box center [428, 280] width 441 height 634
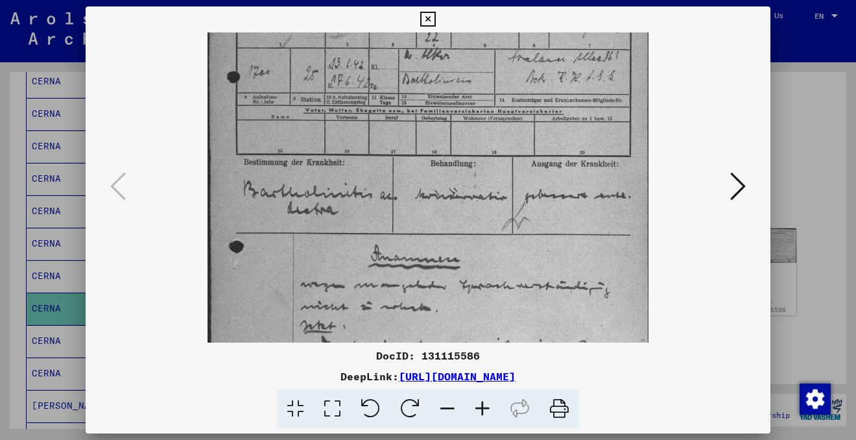
drag, startPoint x: 532, startPoint y: 284, endPoint x: 538, endPoint y: 171, distance: 113.6
click at [537, 171] on img at bounding box center [428, 167] width 441 height 634
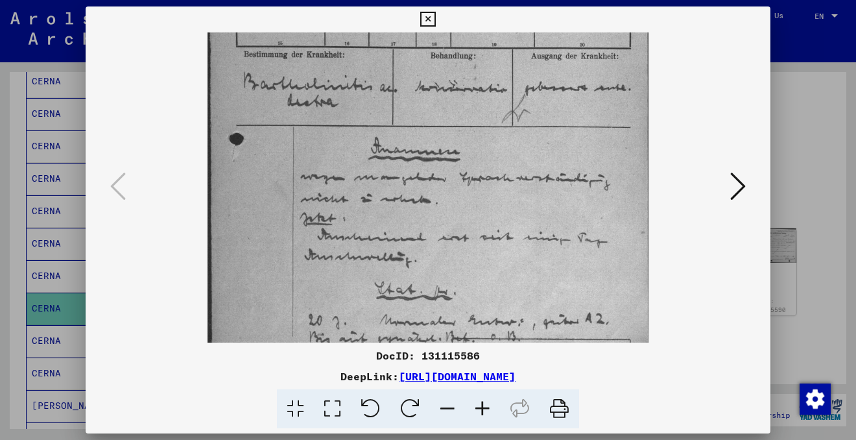
scroll to position [324, 0]
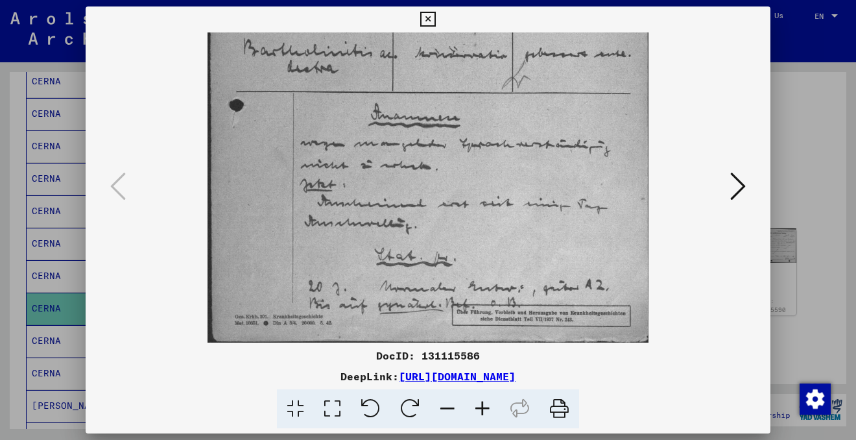
drag, startPoint x: 537, startPoint y: 214, endPoint x: 538, endPoint y: 45, distance: 169.3
click at [538, 45] on img at bounding box center [428, 25] width 441 height 634
click at [747, 195] on button at bounding box center [737, 187] width 23 height 37
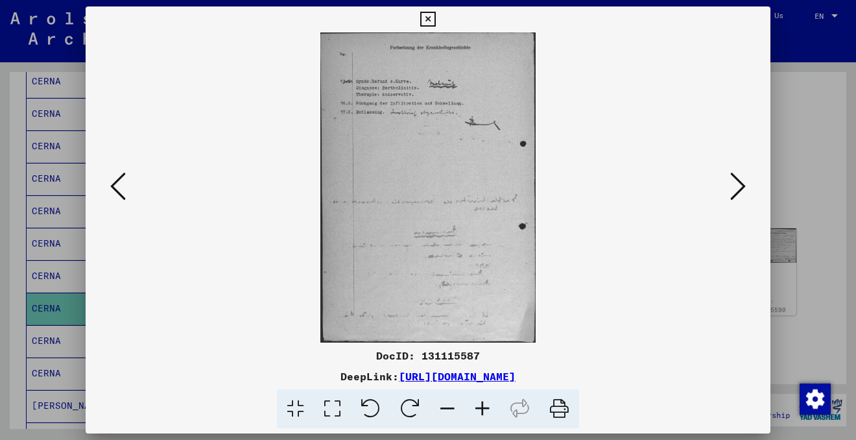
click at [487, 407] on icon at bounding box center [482, 409] width 35 height 40
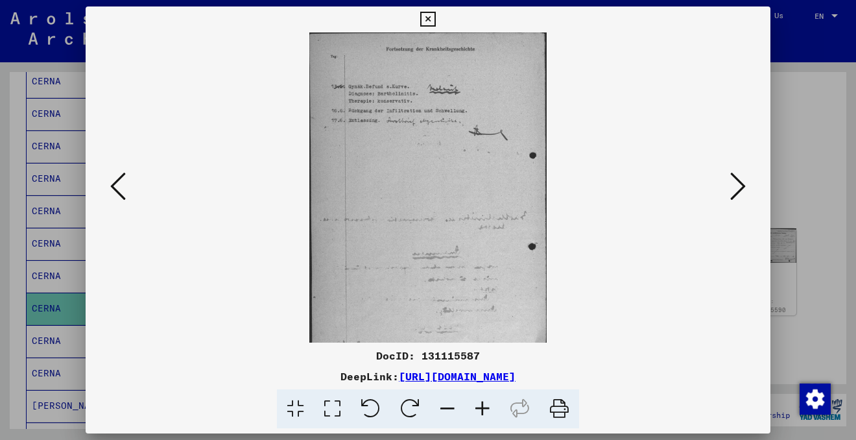
click at [487, 407] on icon at bounding box center [482, 409] width 35 height 40
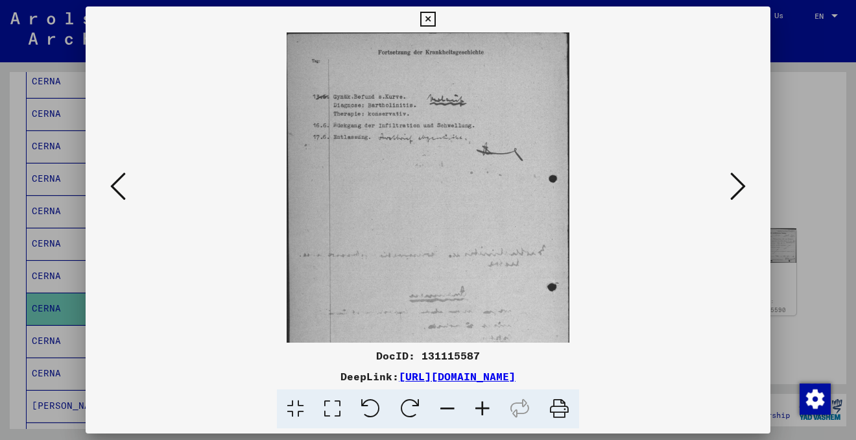
click at [487, 407] on icon at bounding box center [482, 409] width 35 height 40
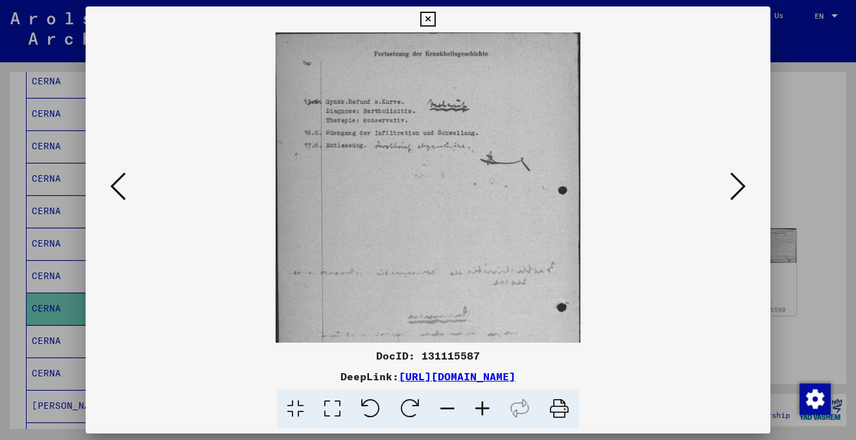
click at [487, 407] on icon at bounding box center [482, 409] width 35 height 40
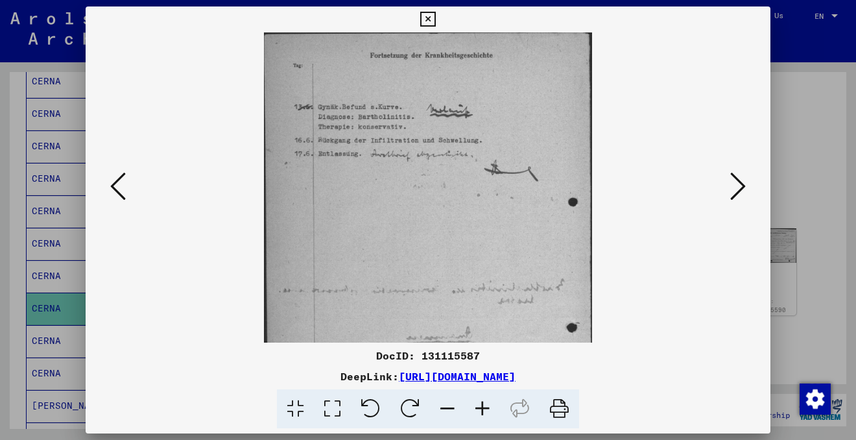
click at [487, 407] on icon at bounding box center [482, 409] width 35 height 40
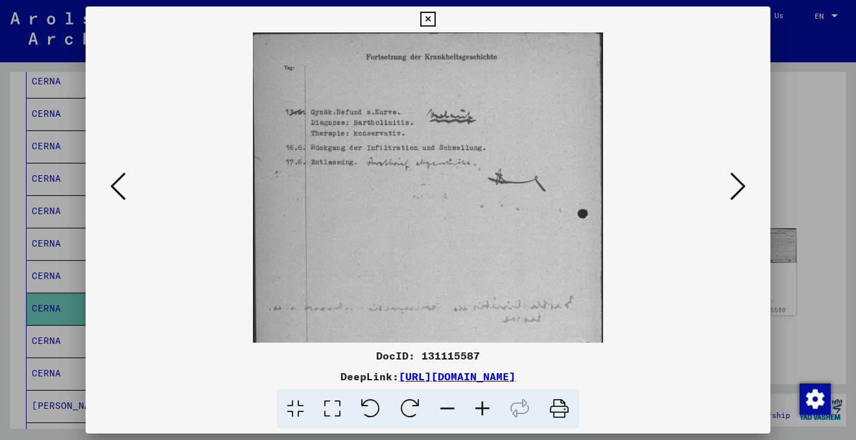
click at [487, 407] on icon at bounding box center [482, 409] width 35 height 40
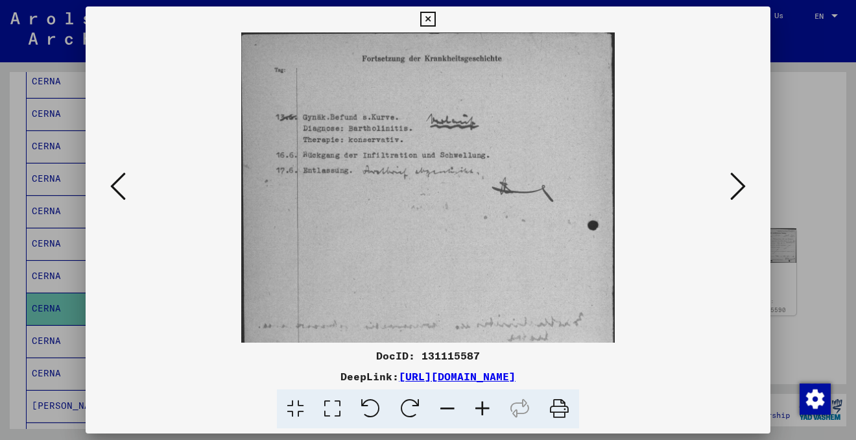
click at [487, 407] on icon at bounding box center [482, 409] width 35 height 40
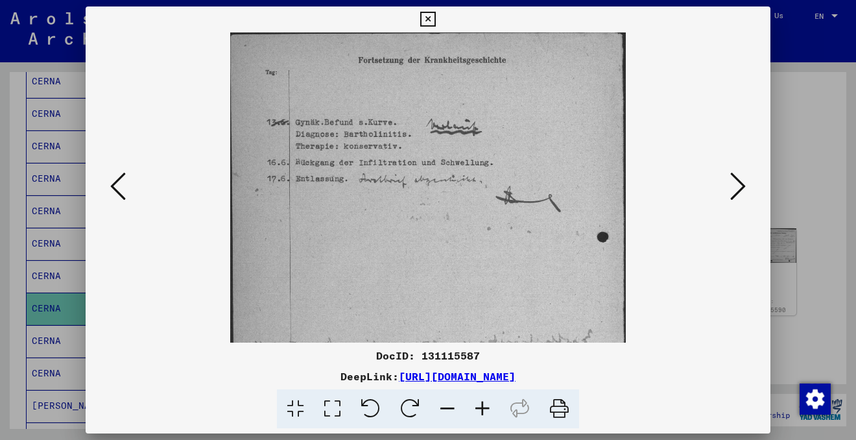
click at [737, 188] on icon at bounding box center [738, 186] width 16 height 31
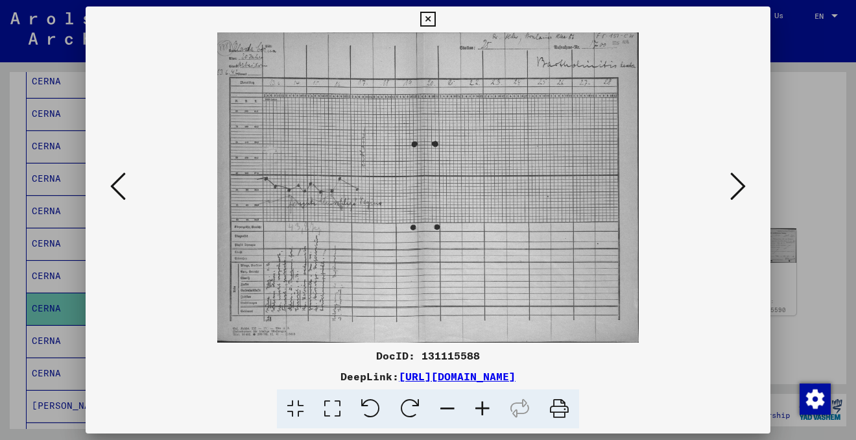
click at [737, 189] on icon at bounding box center [738, 186] width 16 height 31
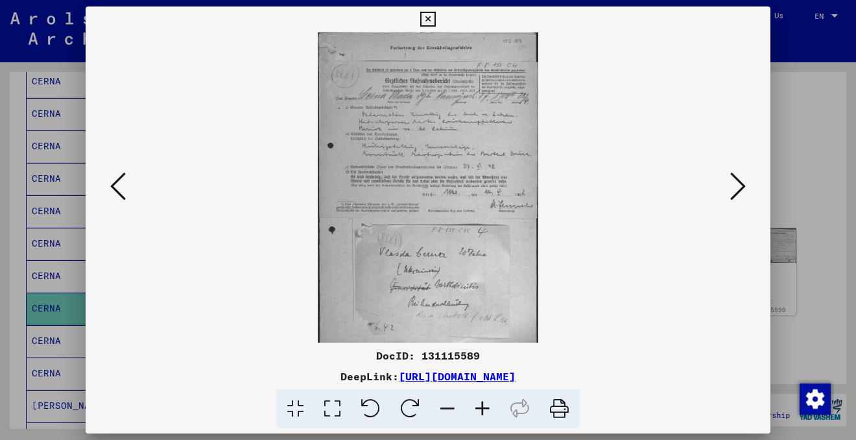
click at [481, 400] on icon at bounding box center [482, 409] width 35 height 40
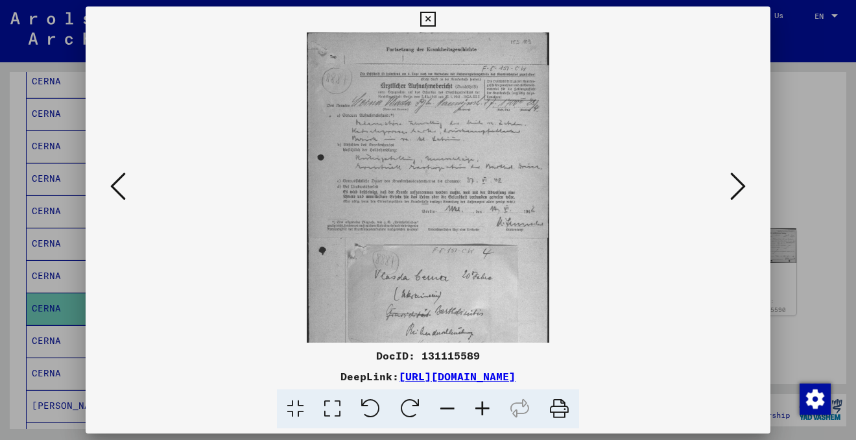
click at [481, 400] on icon at bounding box center [482, 409] width 35 height 40
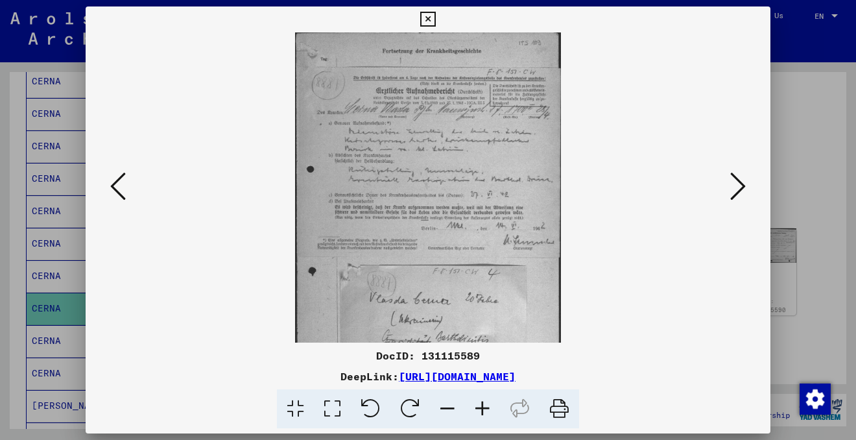
click at [481, 402] on icon at bounding box center [482, 409] width 35 height 40
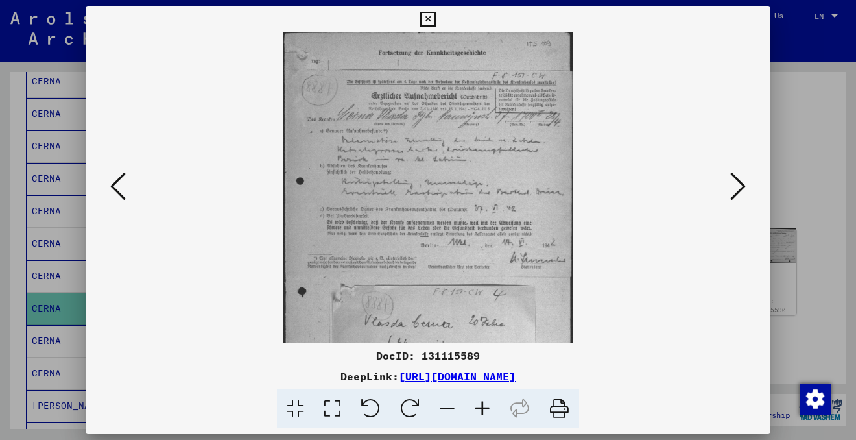
click at [481, 402] on icon at bounding box center [482, 409] width 35 height 40
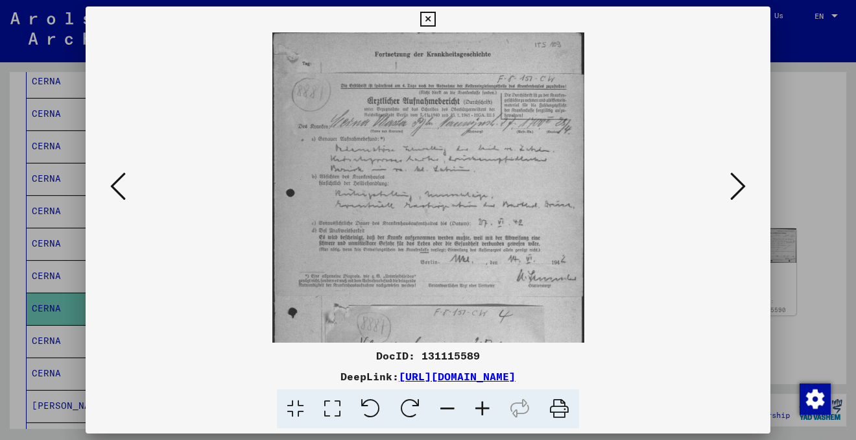
click at [481, 402] on icon at bounding box center [482, 409] width 35 height 40
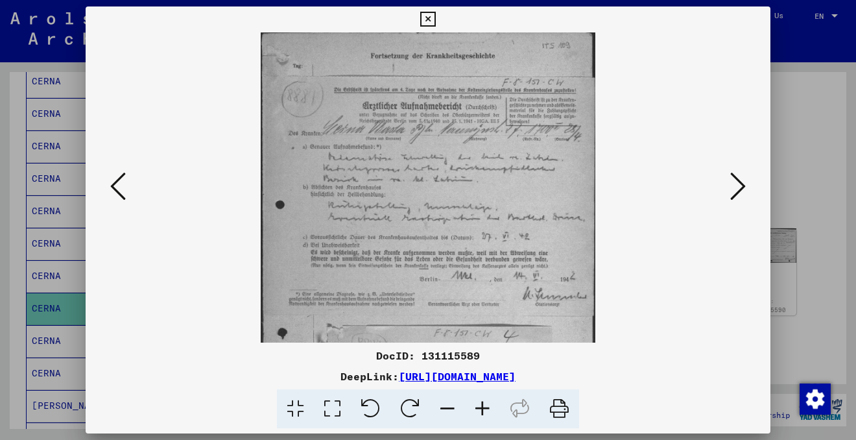
click at [481, 402] on icon at bounding box center [482, 409] width 35 height 40
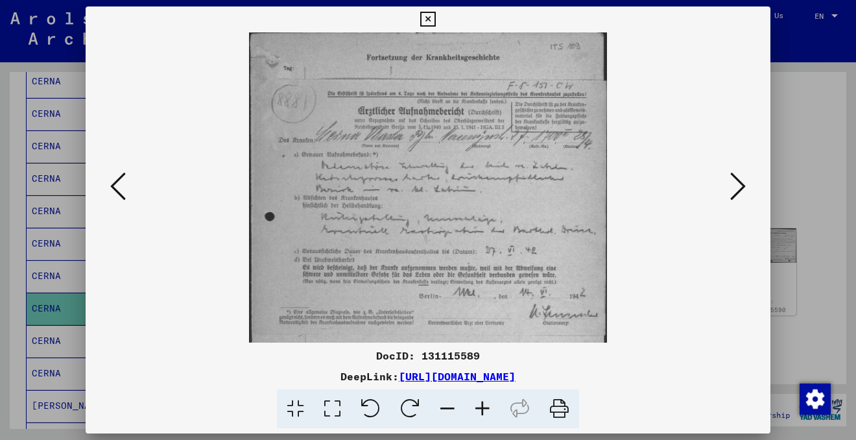
click at [481, 402] on icon at bounding box center [482, 409] width 35 height 40
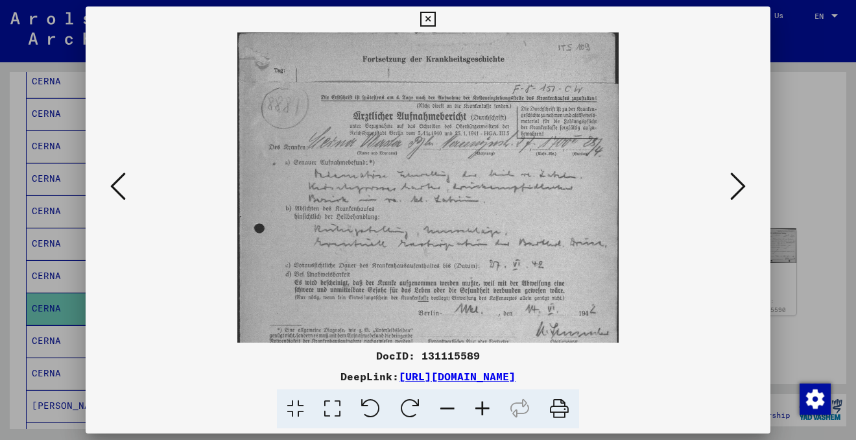
click at [481, 402] on icon at bounding box center [482, 409] width 35 height 40
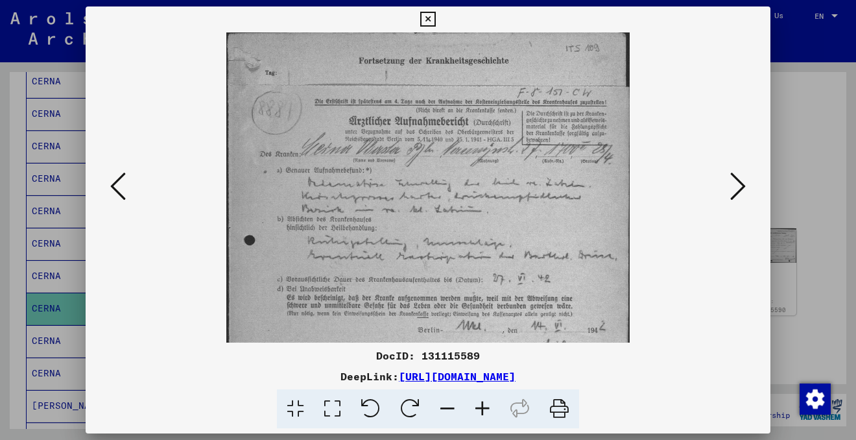
click at [481, 402] on icon at bounding box center [482, 409] width 35 height 40
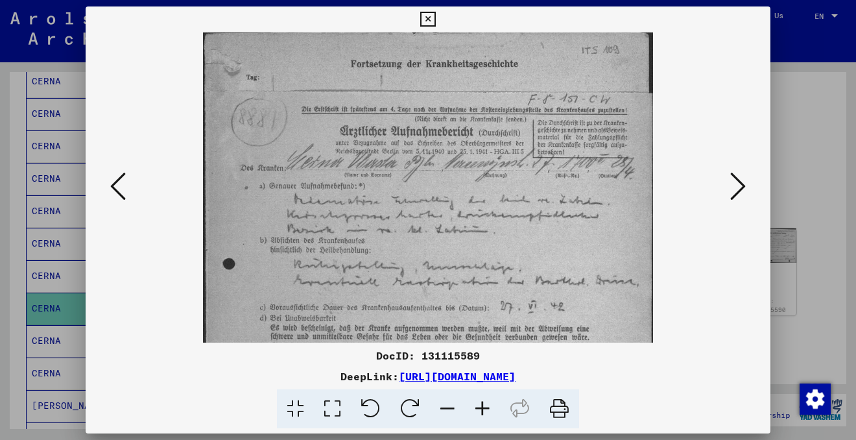
click at [481, 402] on icon at bounding box center [482, 409] width 35 height 40
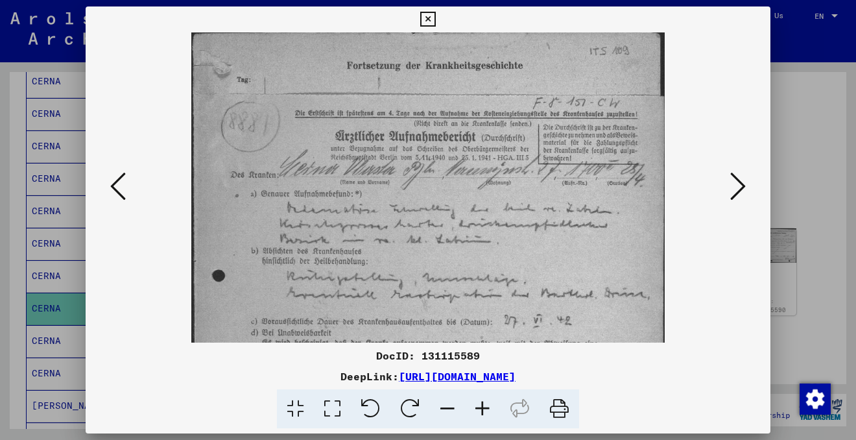
click at [481, 402] on icon at bounding box center [482, 409] width 35 height 40
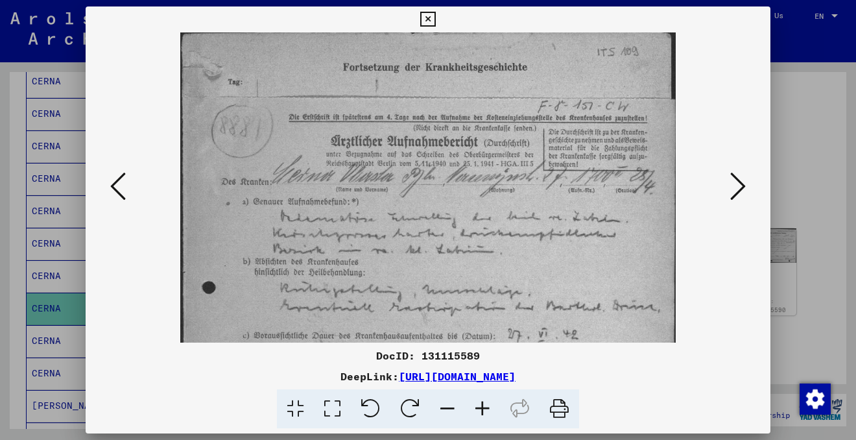
click at [481, 402] on icon at bounding box center [482, 409] width 35 height 40
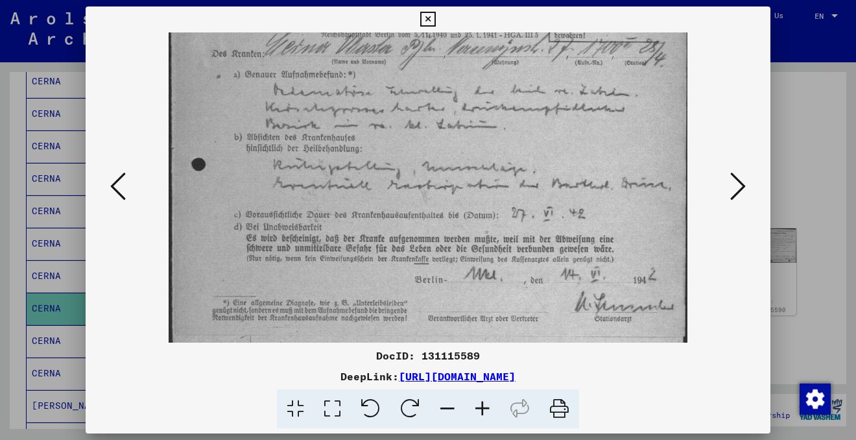
drag, startPoint x: 513, startPoint y: 278, endPoint x: 517, endPoint y: 141, distance: 137.6
click at [514, 143] on img at bounding box center [428, 264] width 519 height 732
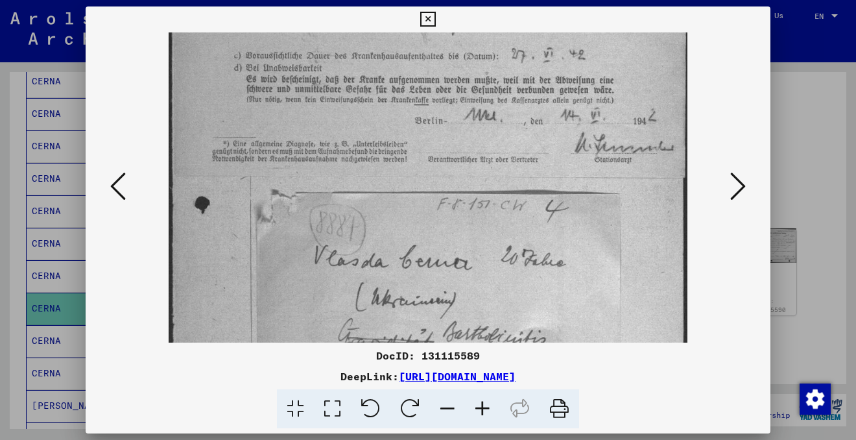
drag, startPoint x: 503, startPoint y: 248, endPoint x: 506, endPoint y: 84, distance: 164.8
click at [506, 86] on img at bounding box center [428, 105] width 519 height 732
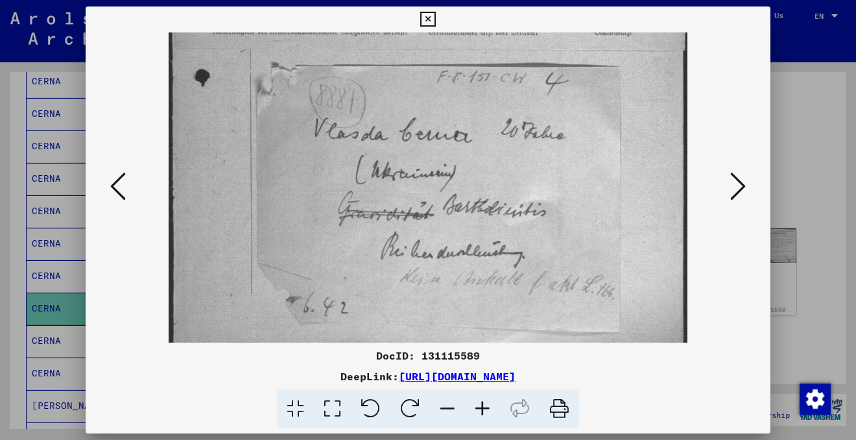
drag, startPoint x: 513, startPoint y: 185, endPoint x: 512, endPoint y: 59, distance: 126.5
drag, startPoint x: 543, startPoint y: 198, endPoint x: 547, endPoint y: 50, distance: 147.9
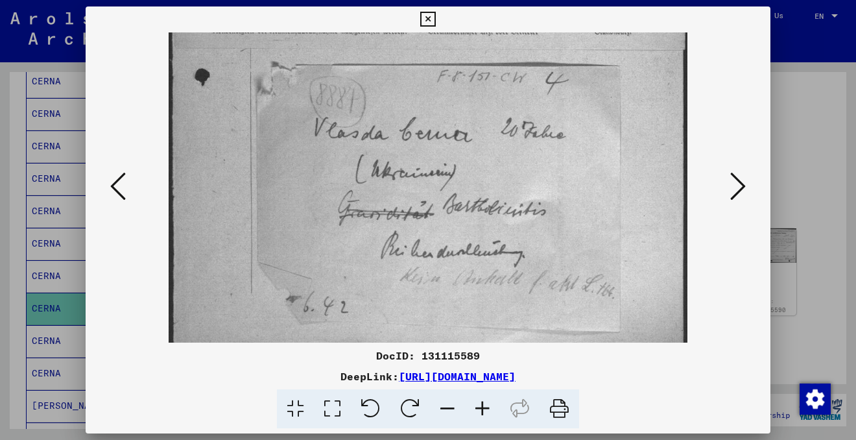
click at [742, 182] on icon at bounding box center [738, 186] width 16 height 31
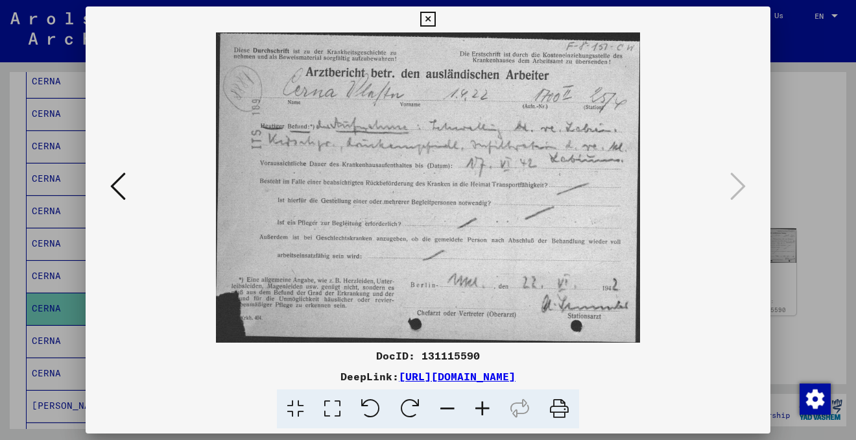
click at [428, 16] on icon at bounding box center [427, 20] width 15 height 16
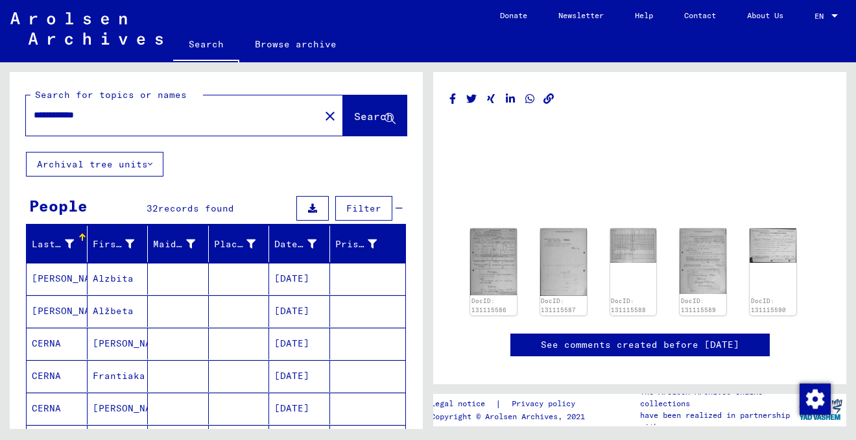
click at [97, 117] on input "**********" at bounding box center [173, 115] width 278 height 14
type input "**********"
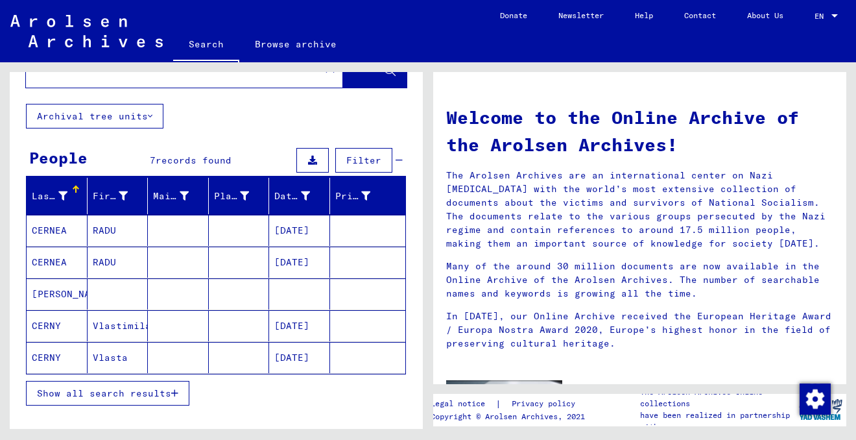
scroll to position [121, 0]
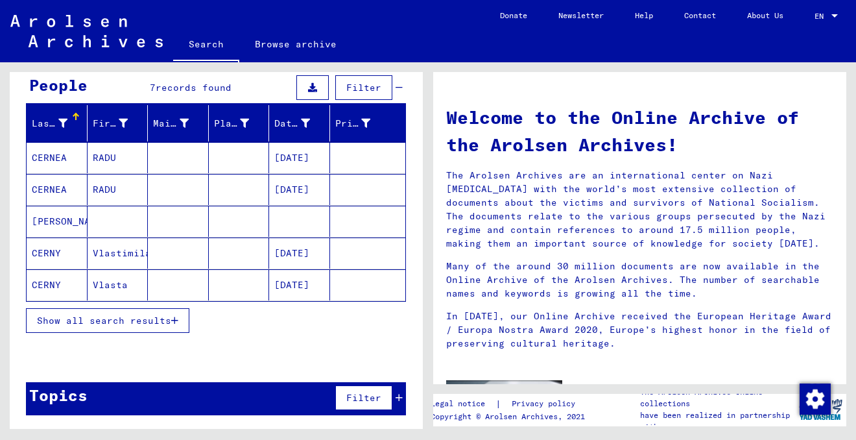
click at [130, 320] on span "Show all search results" at bounding box center [104, 321] width 134 height 12
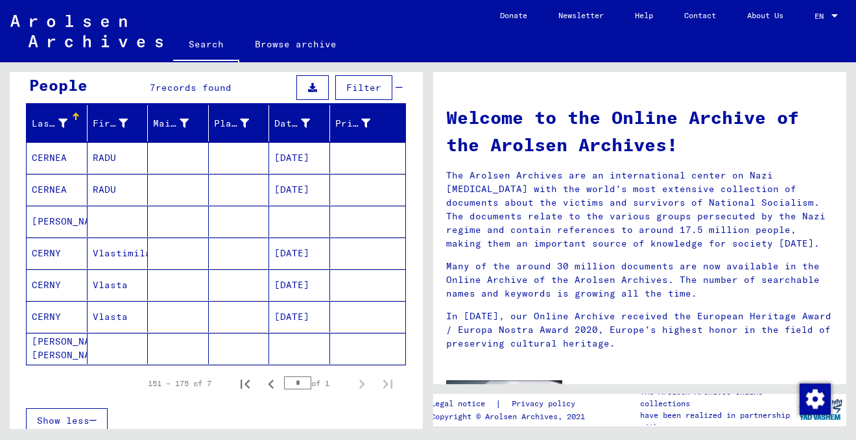
click at [176, 322] on mat-cell at bounding box center [178, 316] width 61 height 31
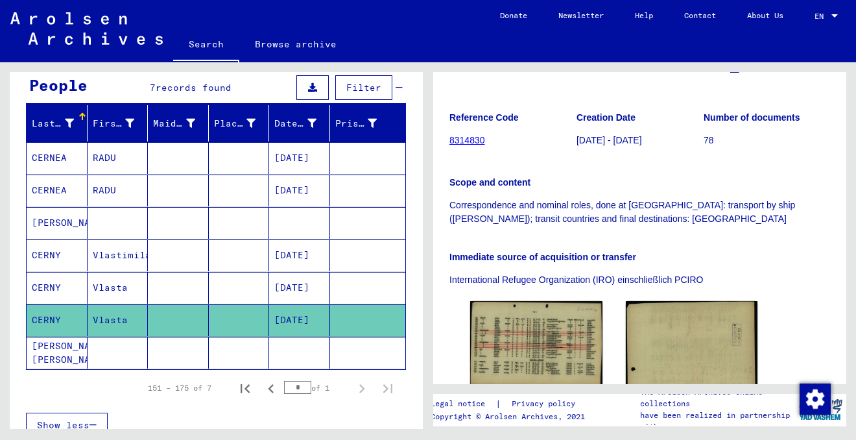
scroll to position [219, 0]
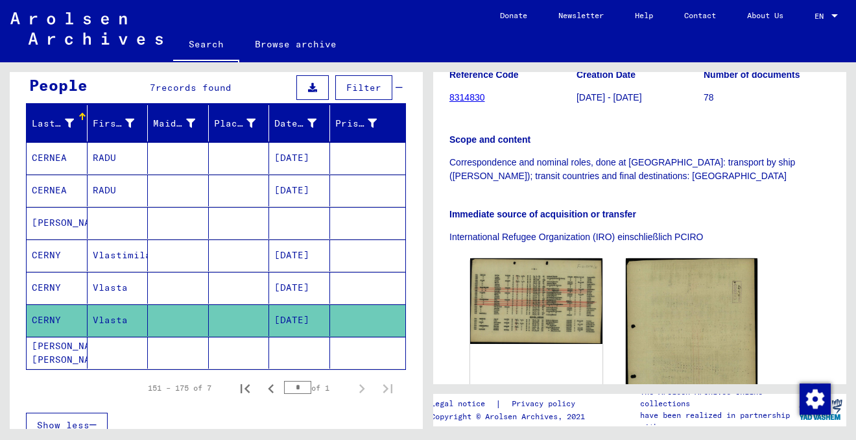
click at [141, 350] on mat-cell at bounding box center [118, 353] width 61 height 32
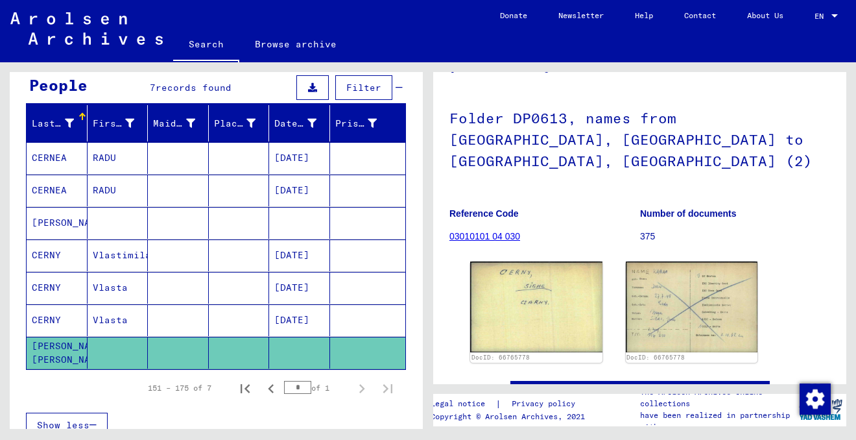
scroll to position [73, 0]
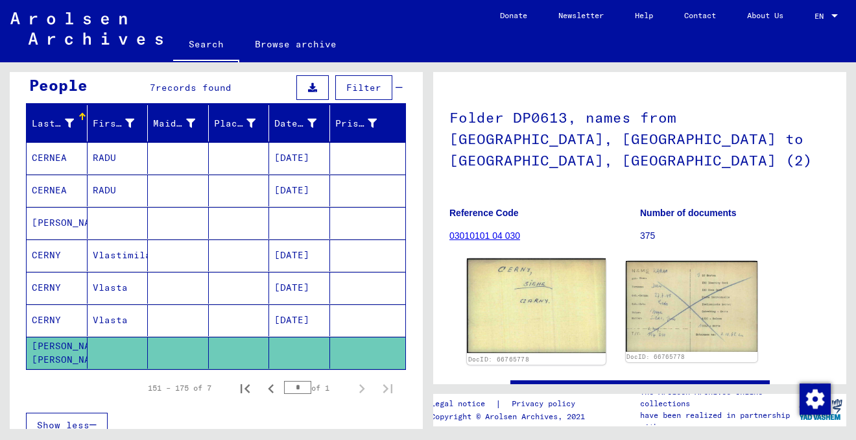
click at [536, 301] on img at bounding box center [536, 305] width 139 height 95
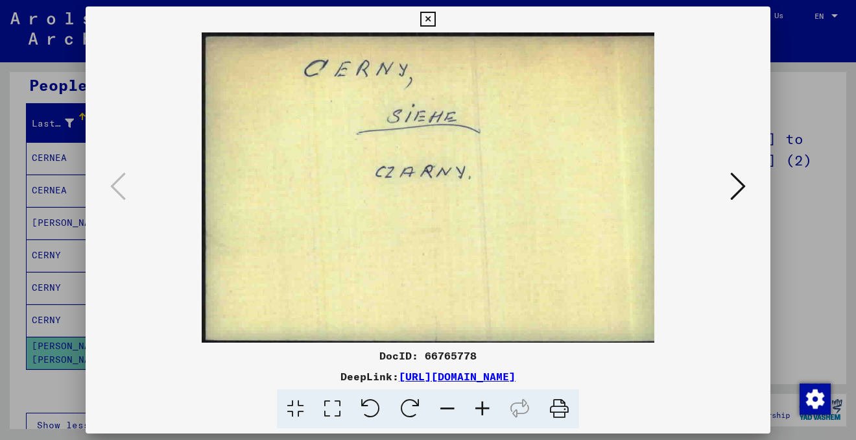
click at [737, 192] on icon at bounding box center [738, 186] width 16 height 31
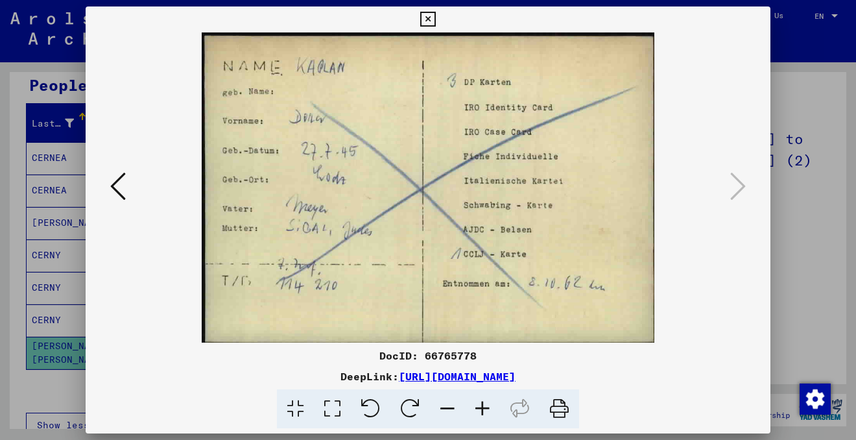
click at [429, 19] on icon at bounding box center [427, 20] width 15 height 16
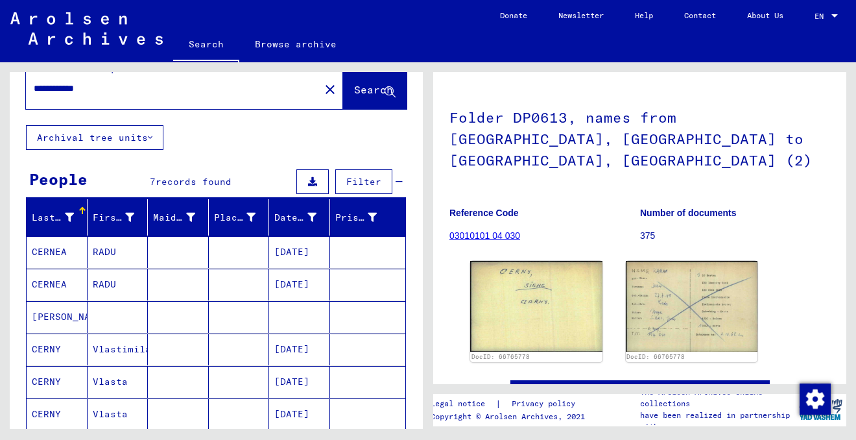
scroll to position [0, 0]
